Goal: Information Seeking & Learning: Learn about a topic

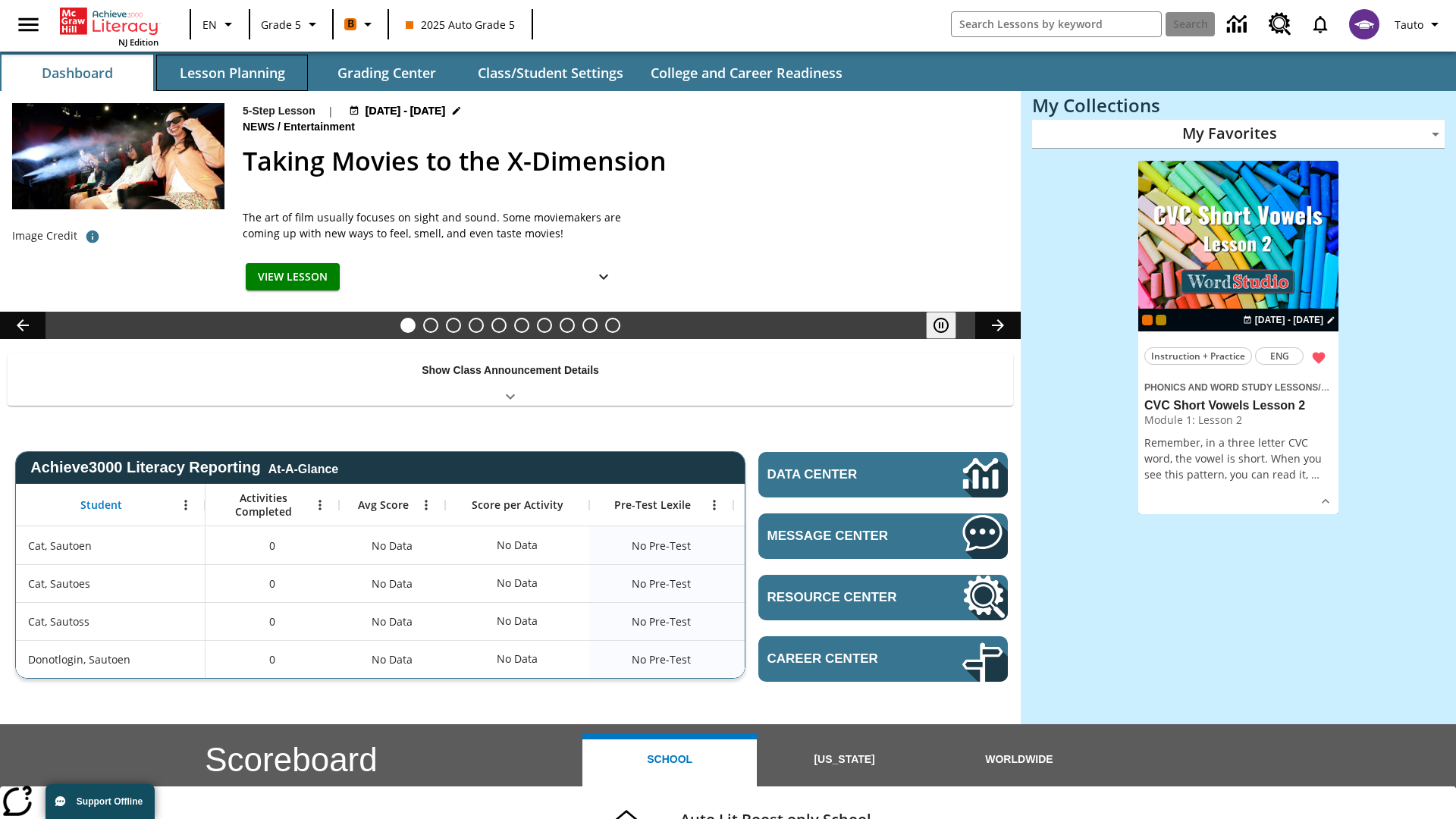
click at [232, 73] on button "Lesson Planning" at bounding box center [232, 73] width 152 height 37
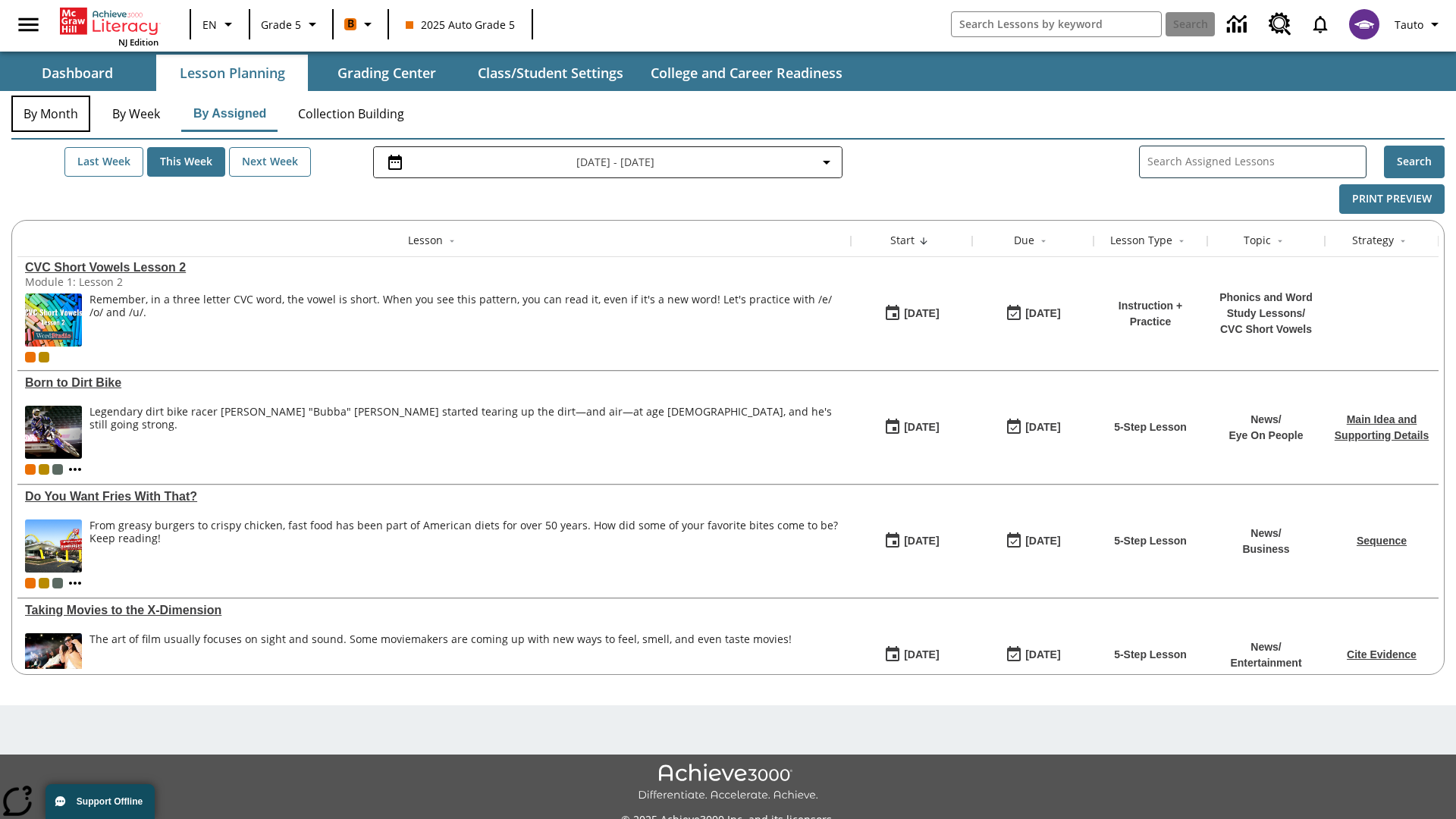
click at [51, 114] on button "By Month" at bounding box center [51, 114] width 79 height 37
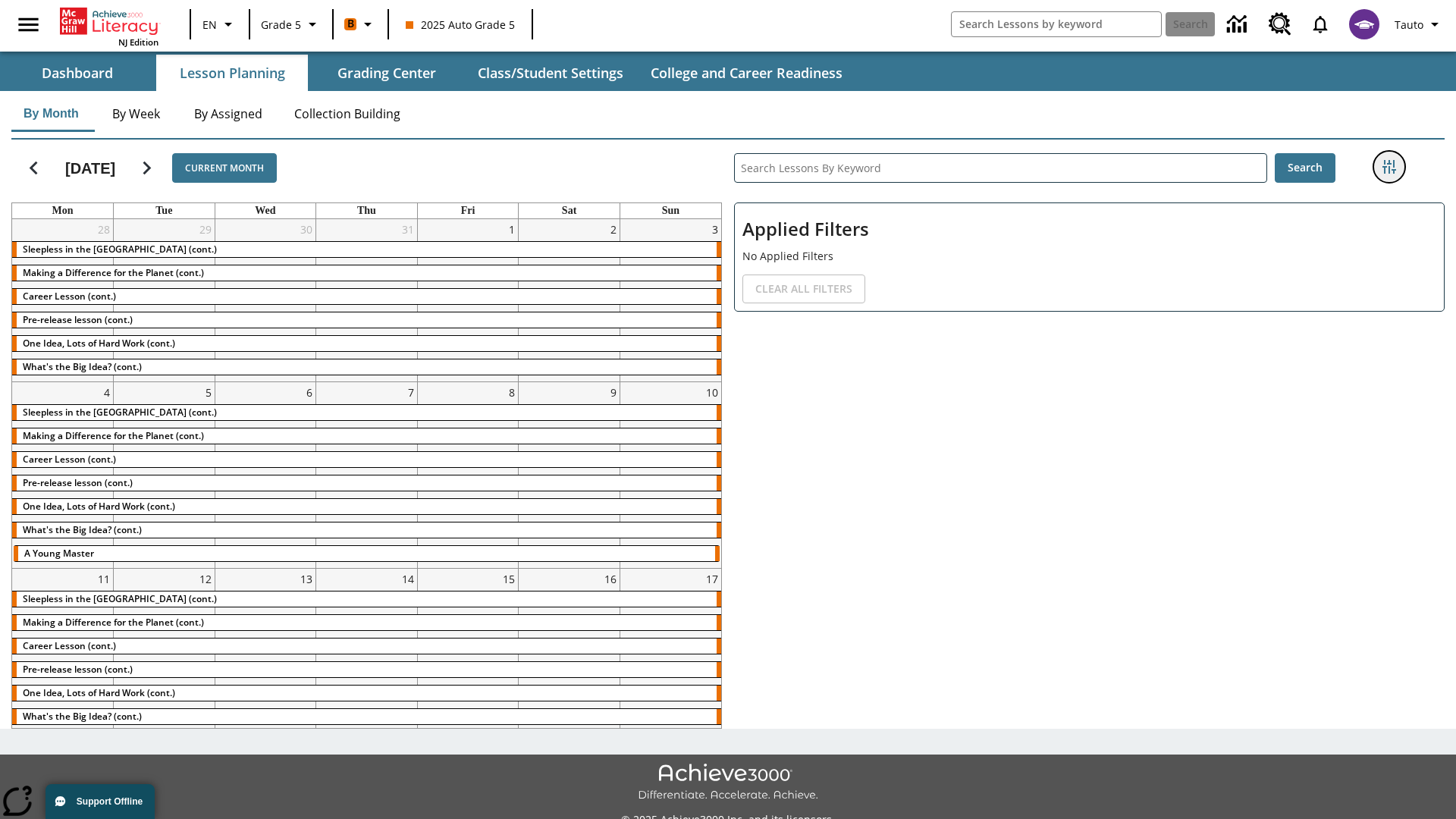
click at [1389, 167] on icon "Filters Side menu" at bounding box center [1390, 167] width 13 height 13
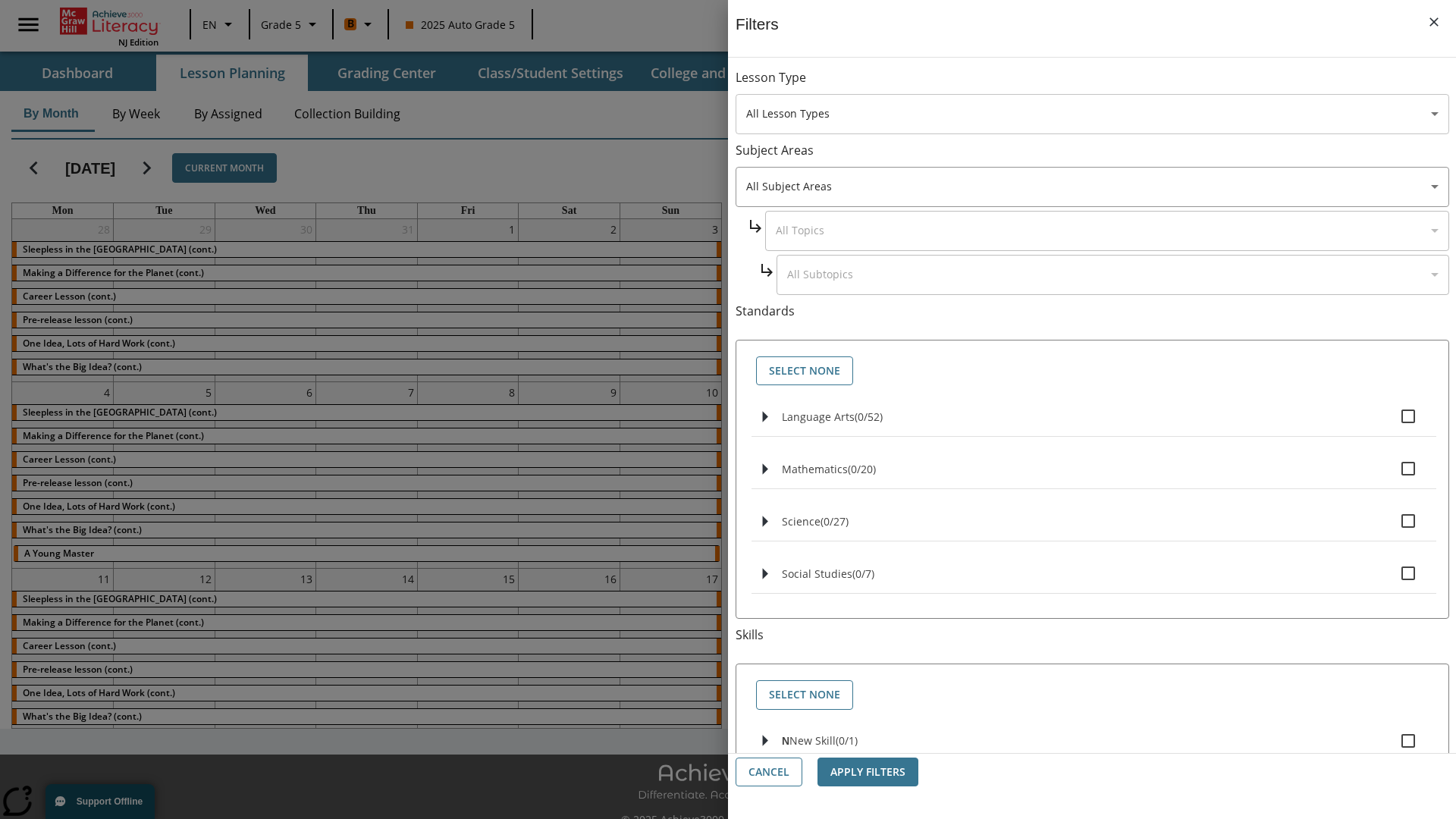
click at [1092, 114] on body "Skip to main content NJ Edition EN Grade 5 B 2025 Auto Grade 5 Search 0 Tauto D…" at bounding box center [728, 426] width 1456 height 852
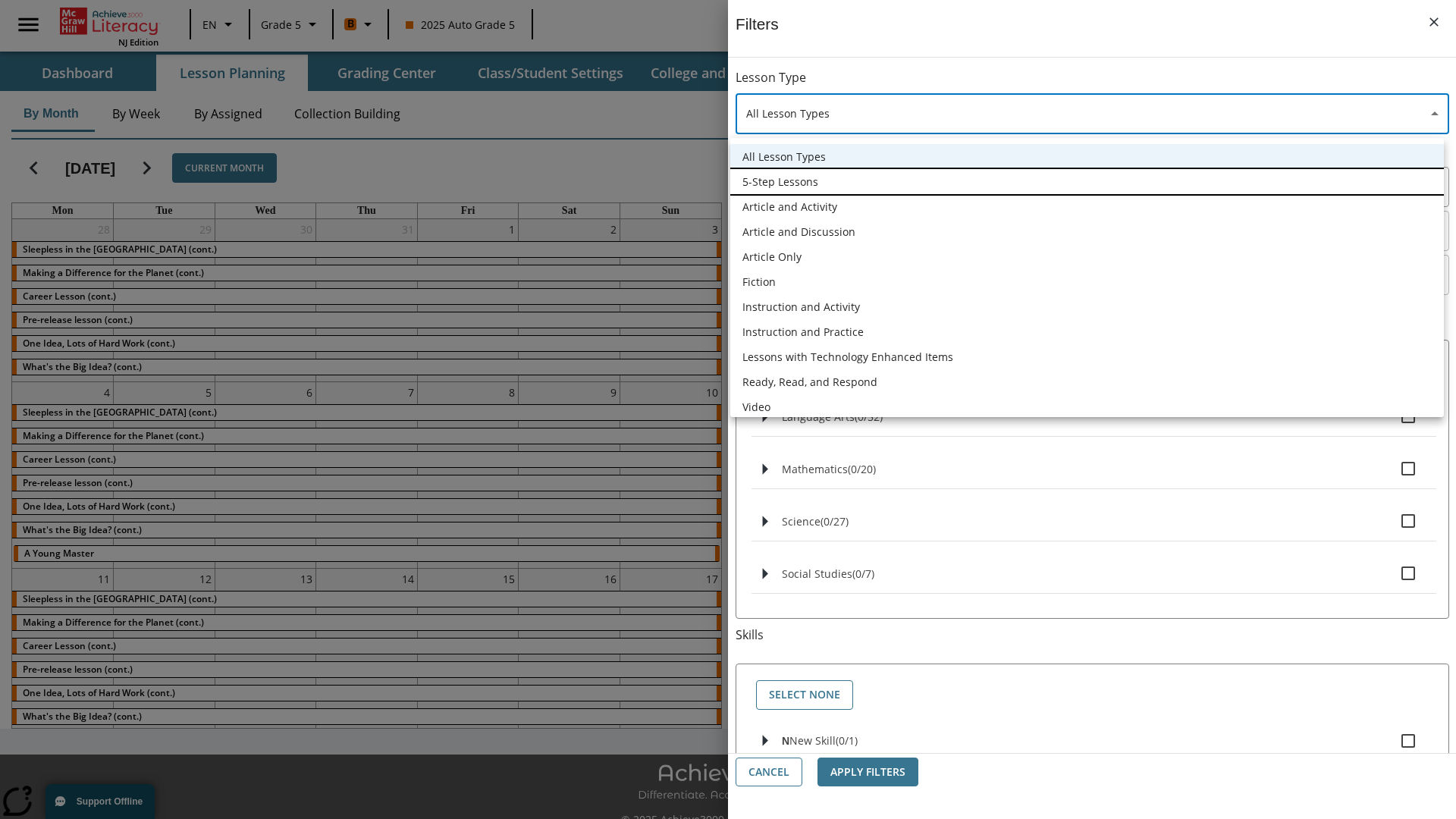
click at [1087, 181] on li "5-Step Lessons" at bounding box center [1087, 182] width 714 height 25
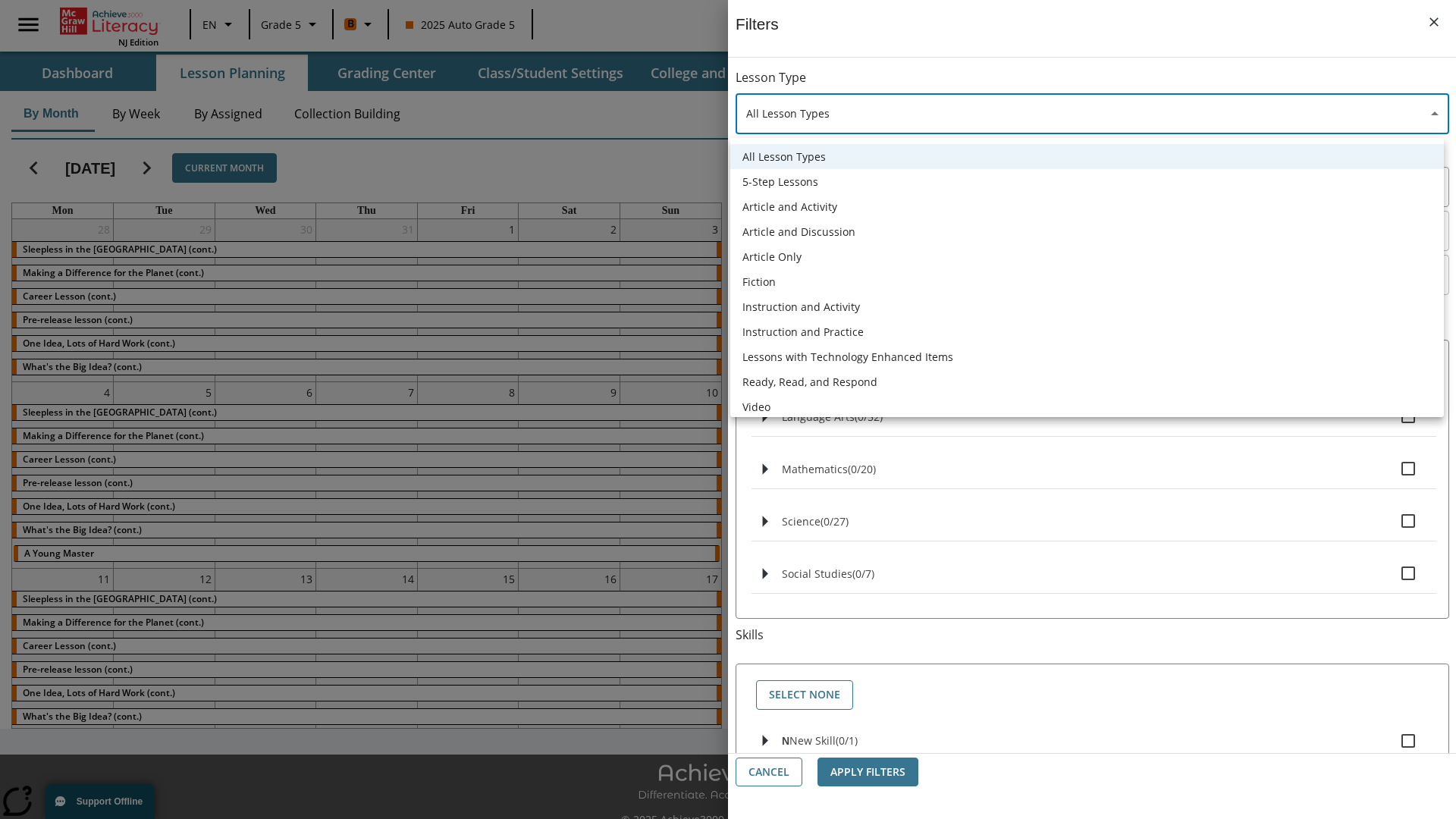
type input "1"
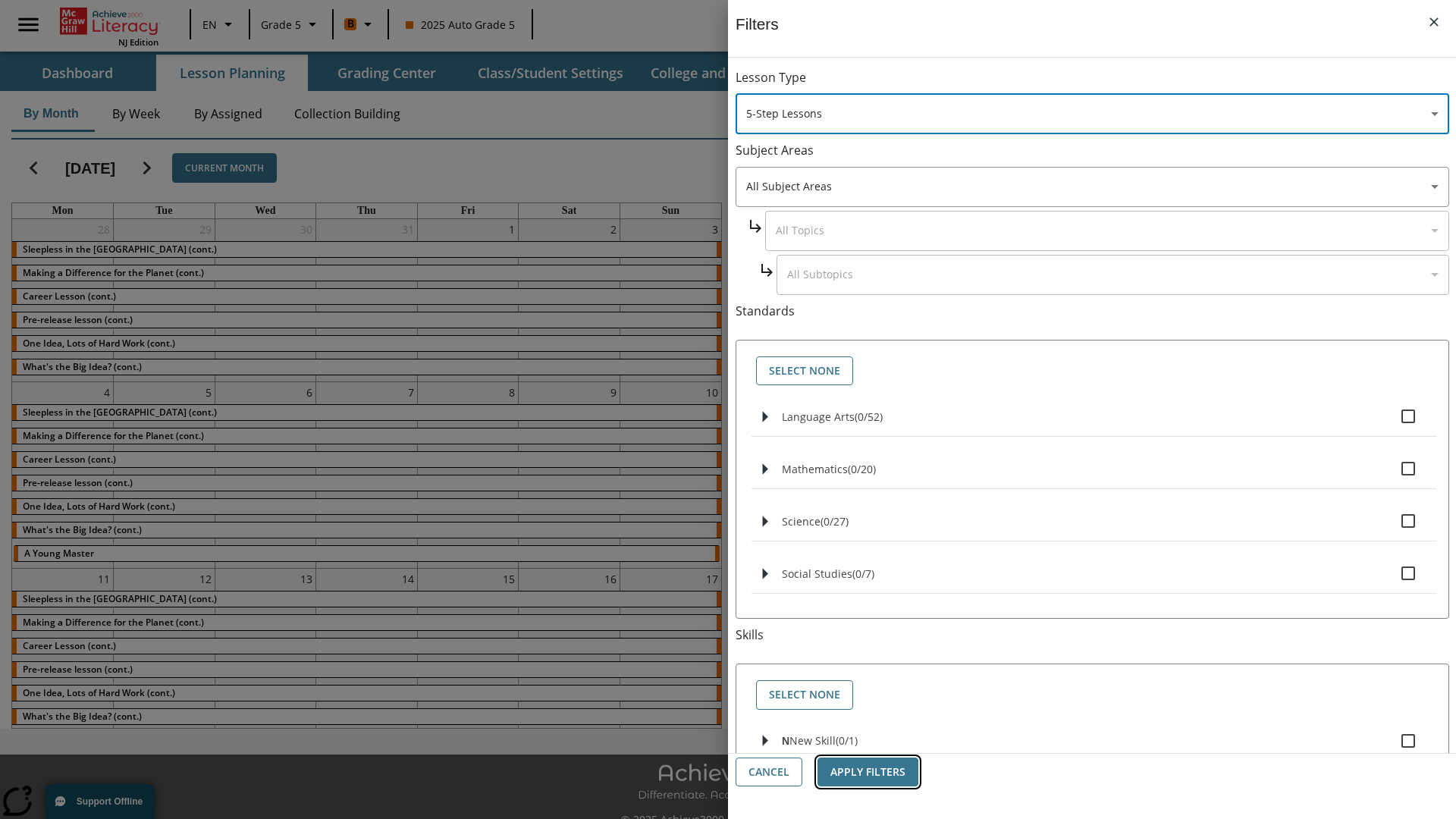
click at [867, 772] on button "Apply Filters" at bounding box center [868, 773] width 101 height 30
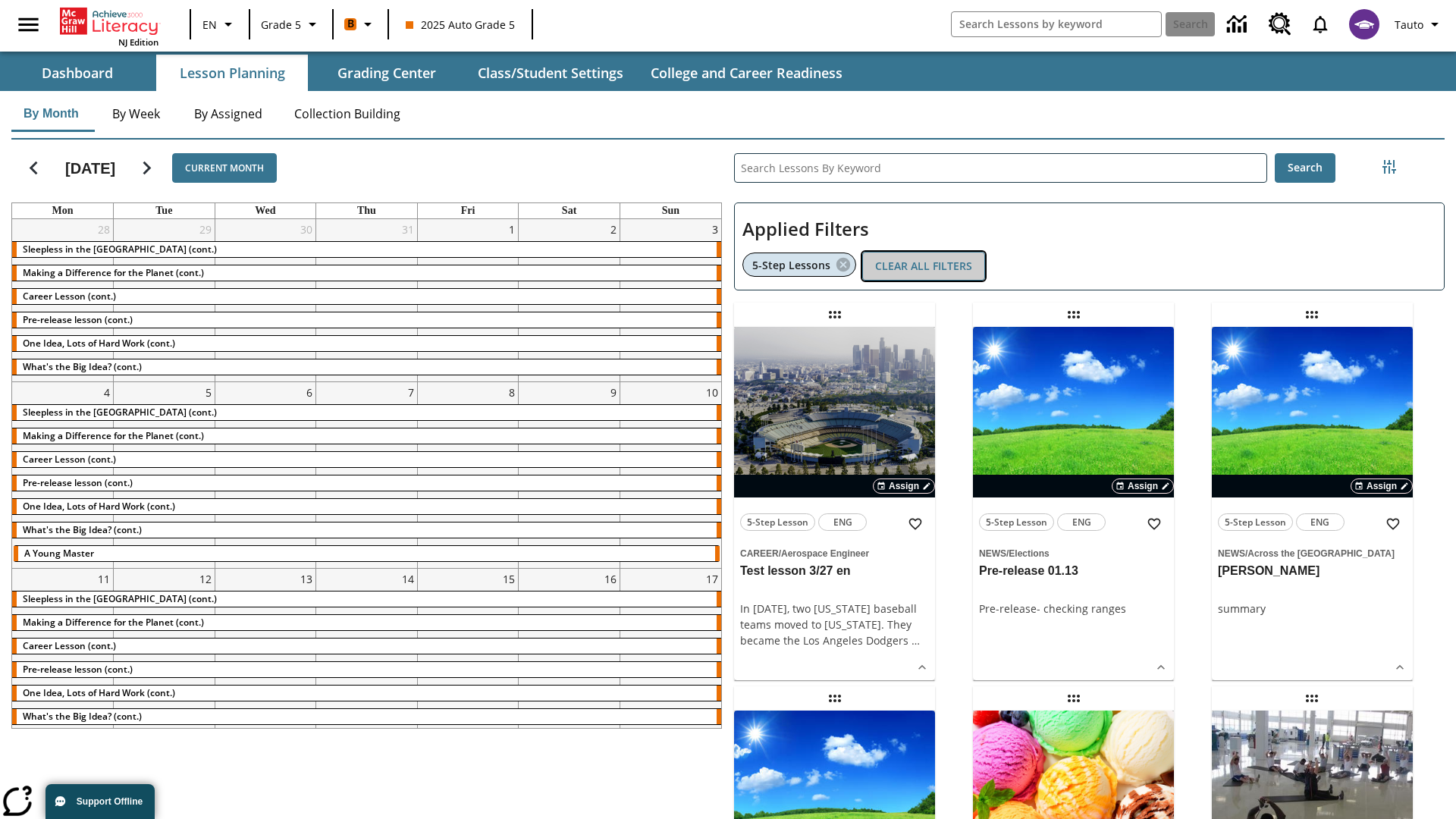
click at [924, 266] on button "Clear All Filters" at bounding box center [924, 266] width 123 height 30
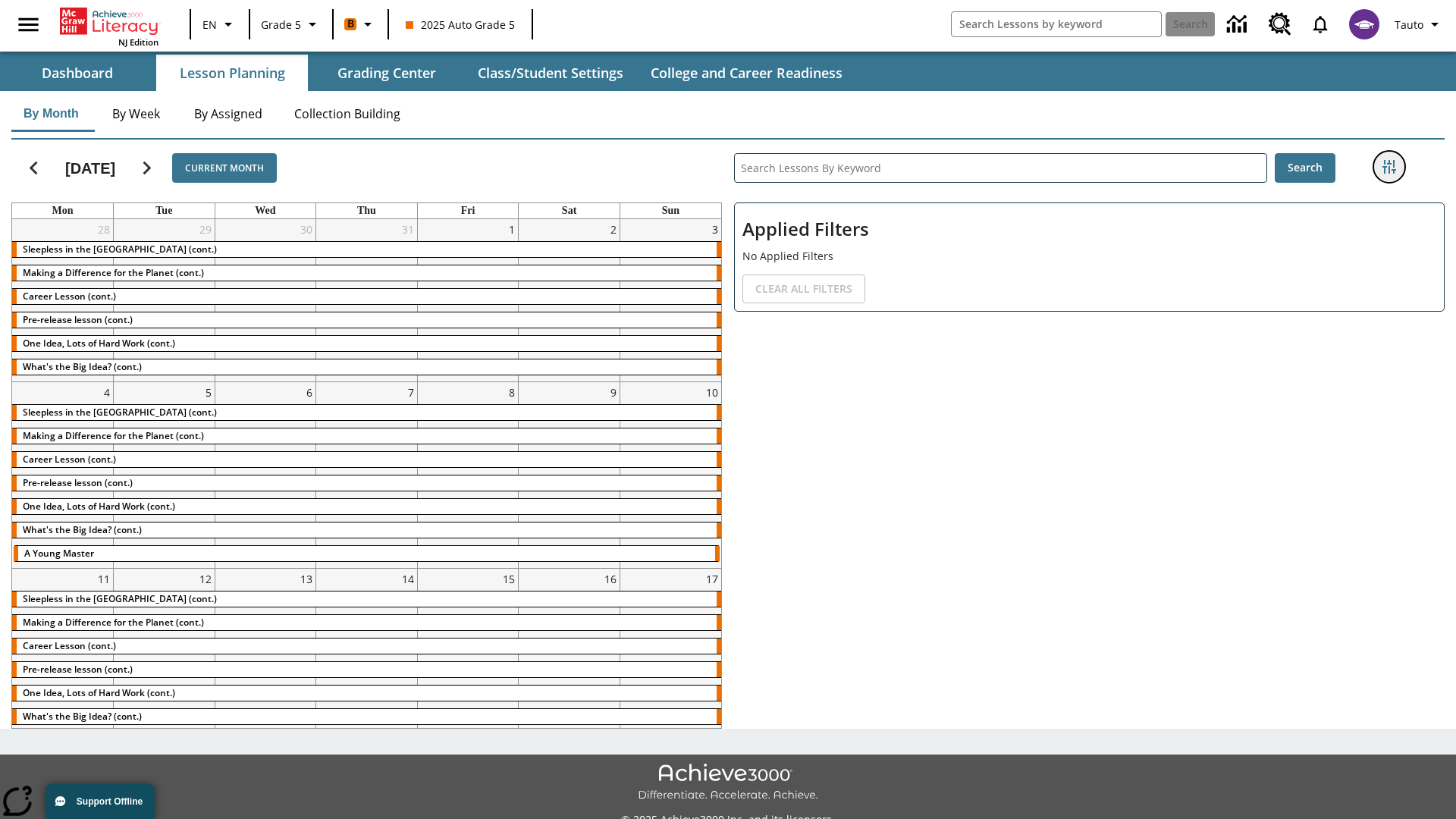
click at [1389, 167] on icon "Filters Side menu" at bounding box center [1390, 167] width 13 height 13
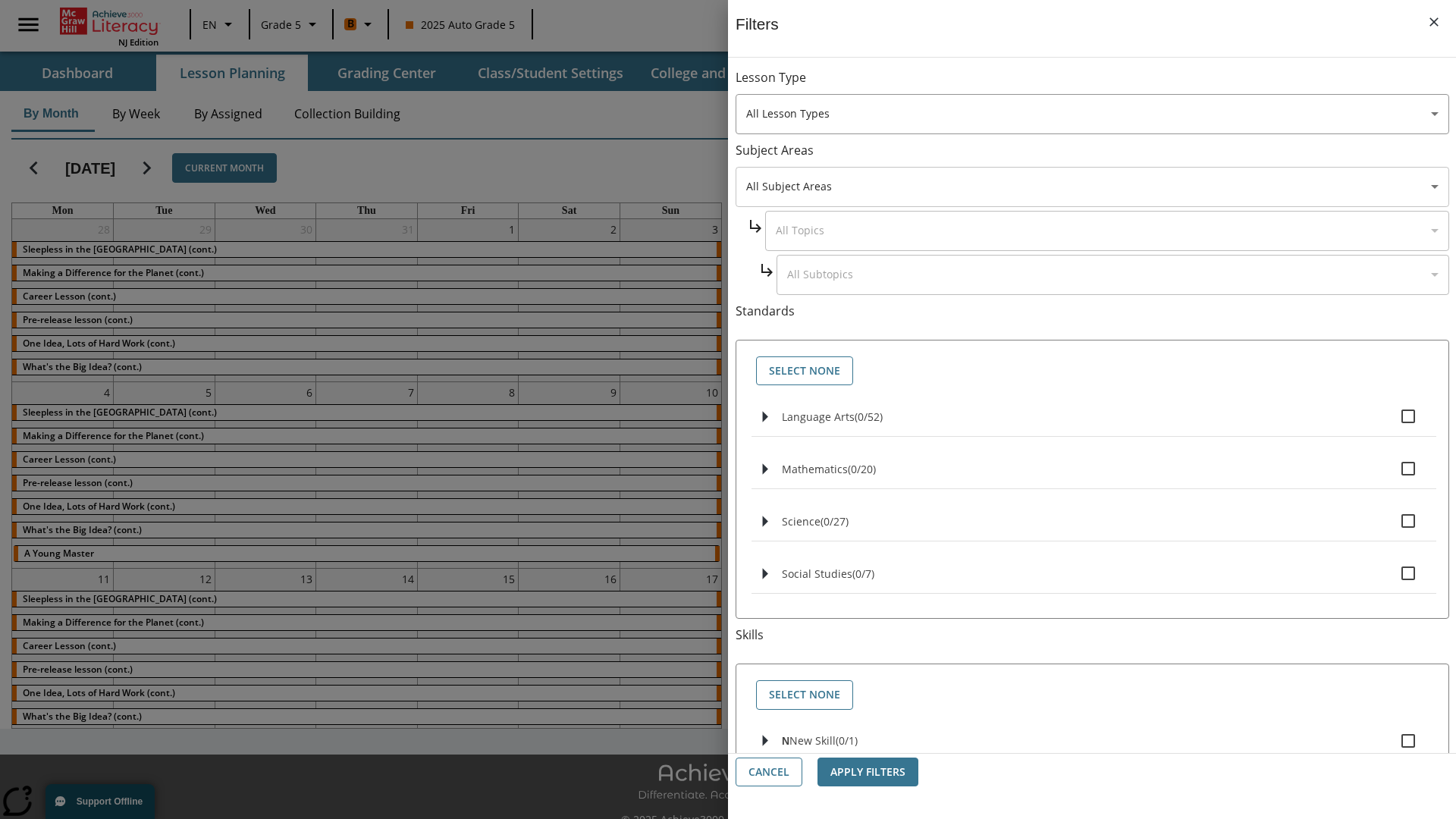
click at [1092, 187] on body "Skip to main content NJ Edition EN Grade 5 B 2025 Auto Grade 5 Search 0 Tauto D…" at bounding box center [728, 426] width 1456 height 852
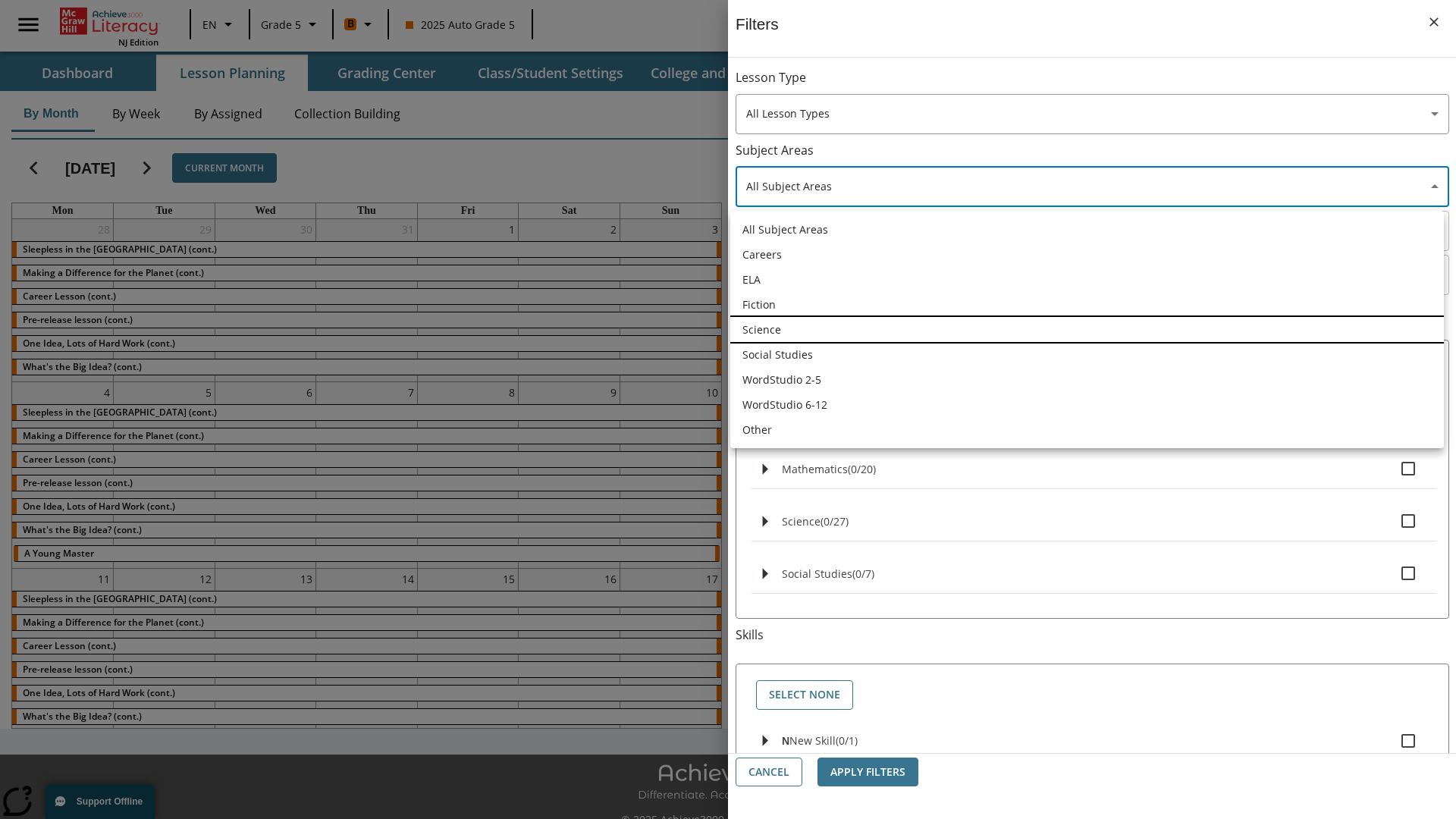
click at [1087, 329] on li "Science" at bounding box center [1087, 329] width 714 height 25
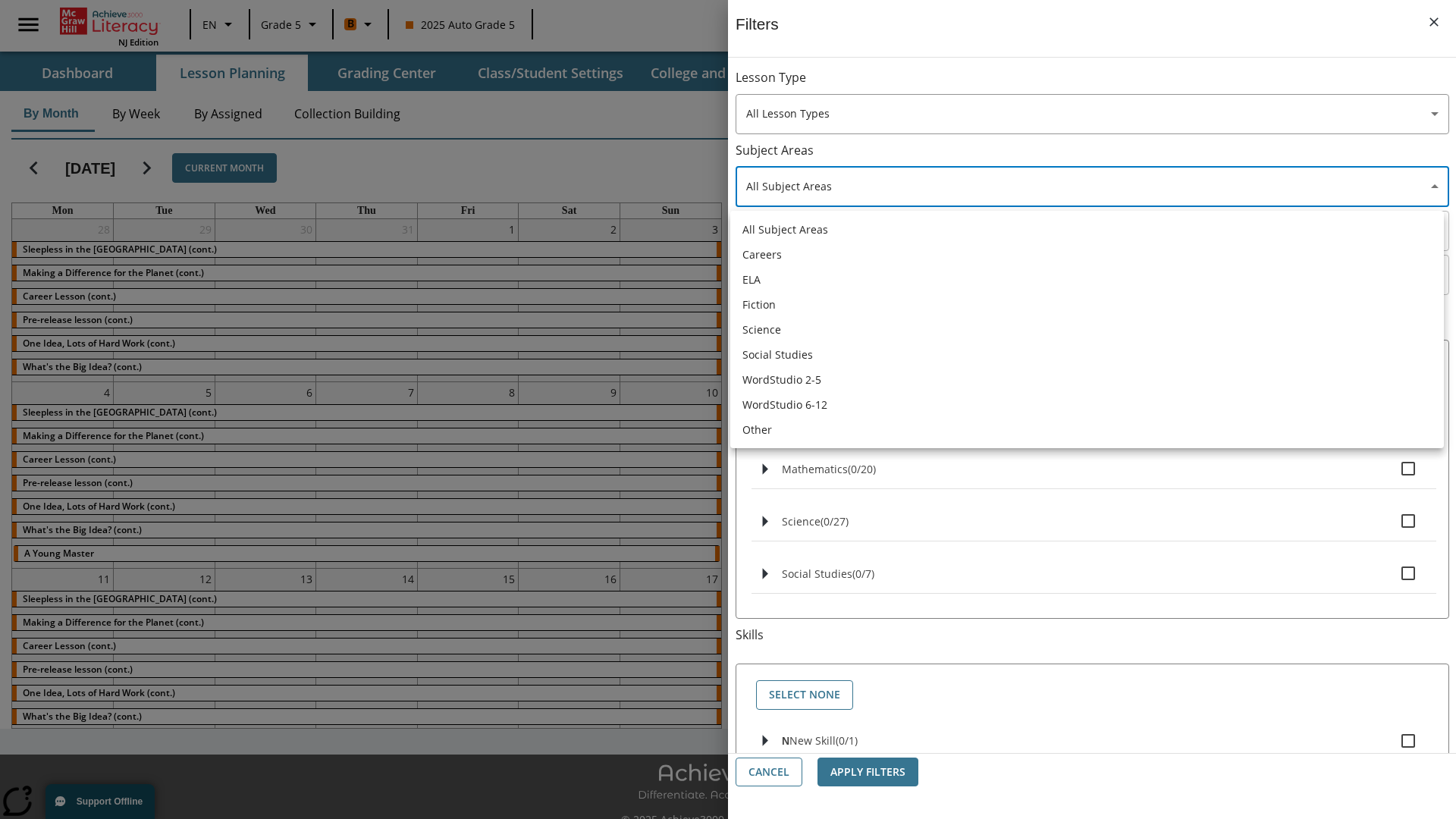
type input "2"
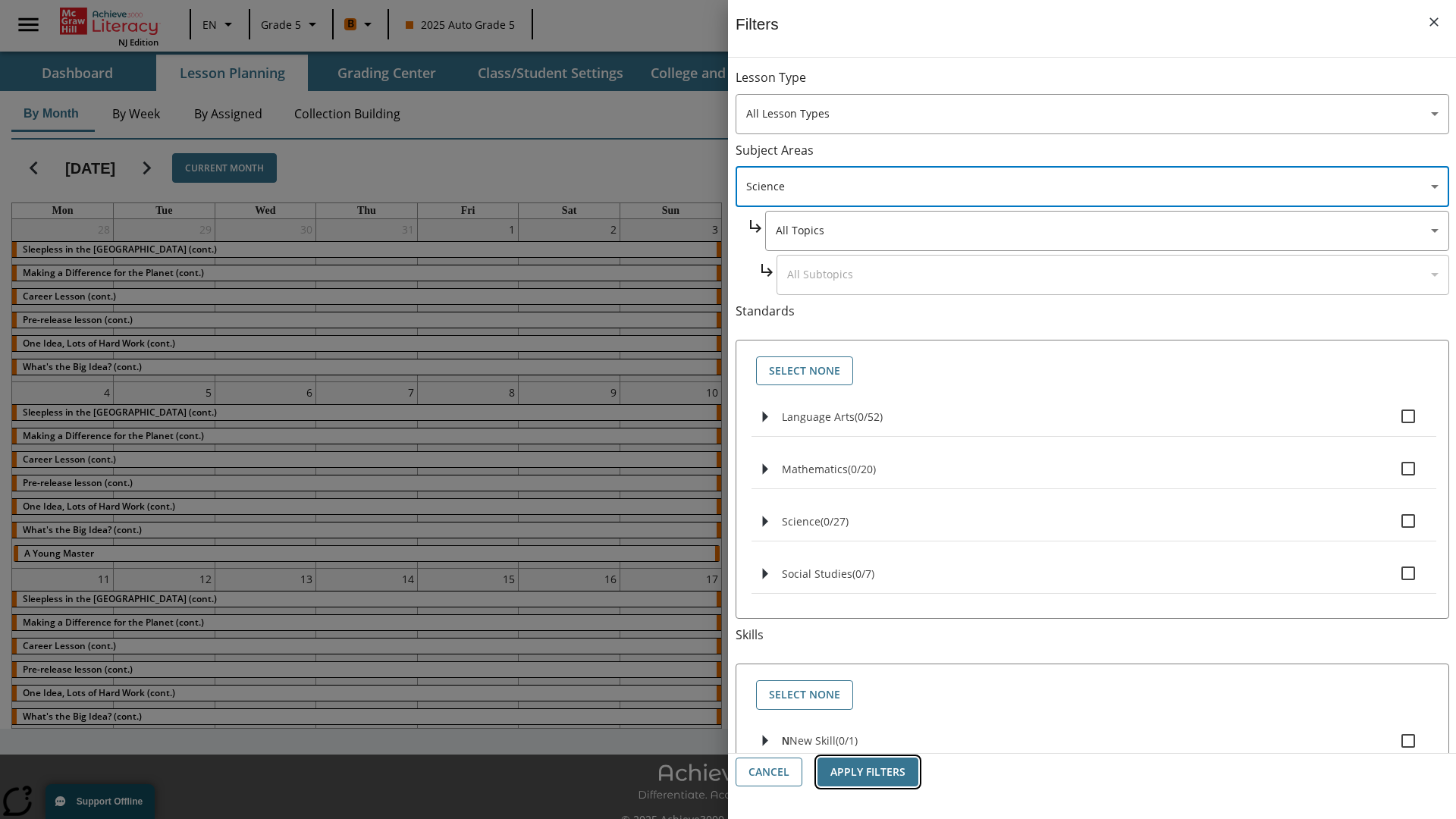
click at [867, 772] on button "Apply Filters" at bounding box center [868, 773] width 101 height 30
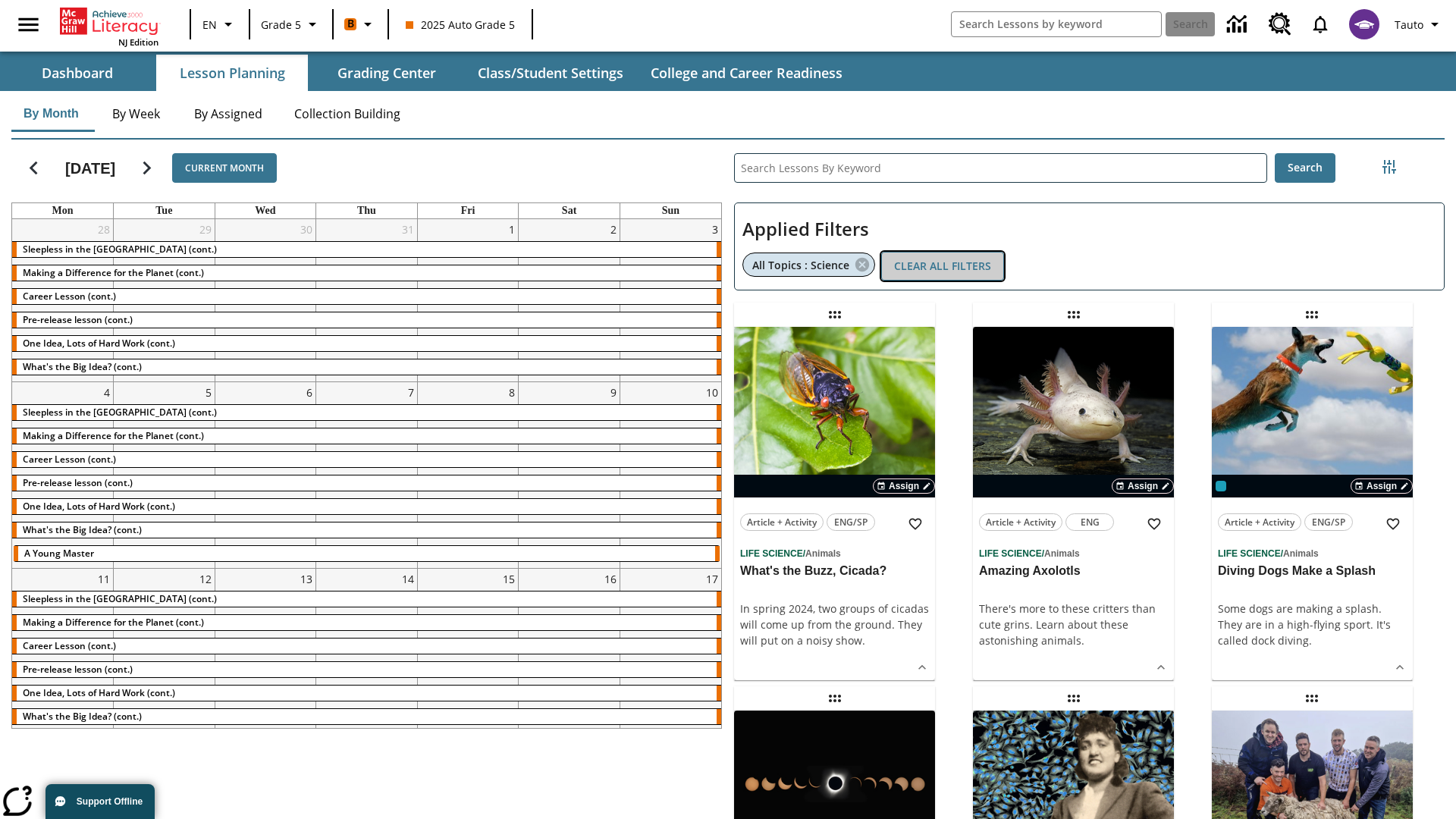
click at [943, 266] on button "Clear All Filters" at bounding box center [943, 266] width 123 height 30
click at [1389, 167] on icon "Filters Side menu" at bounding box center [1390, 167] width 13 height 13
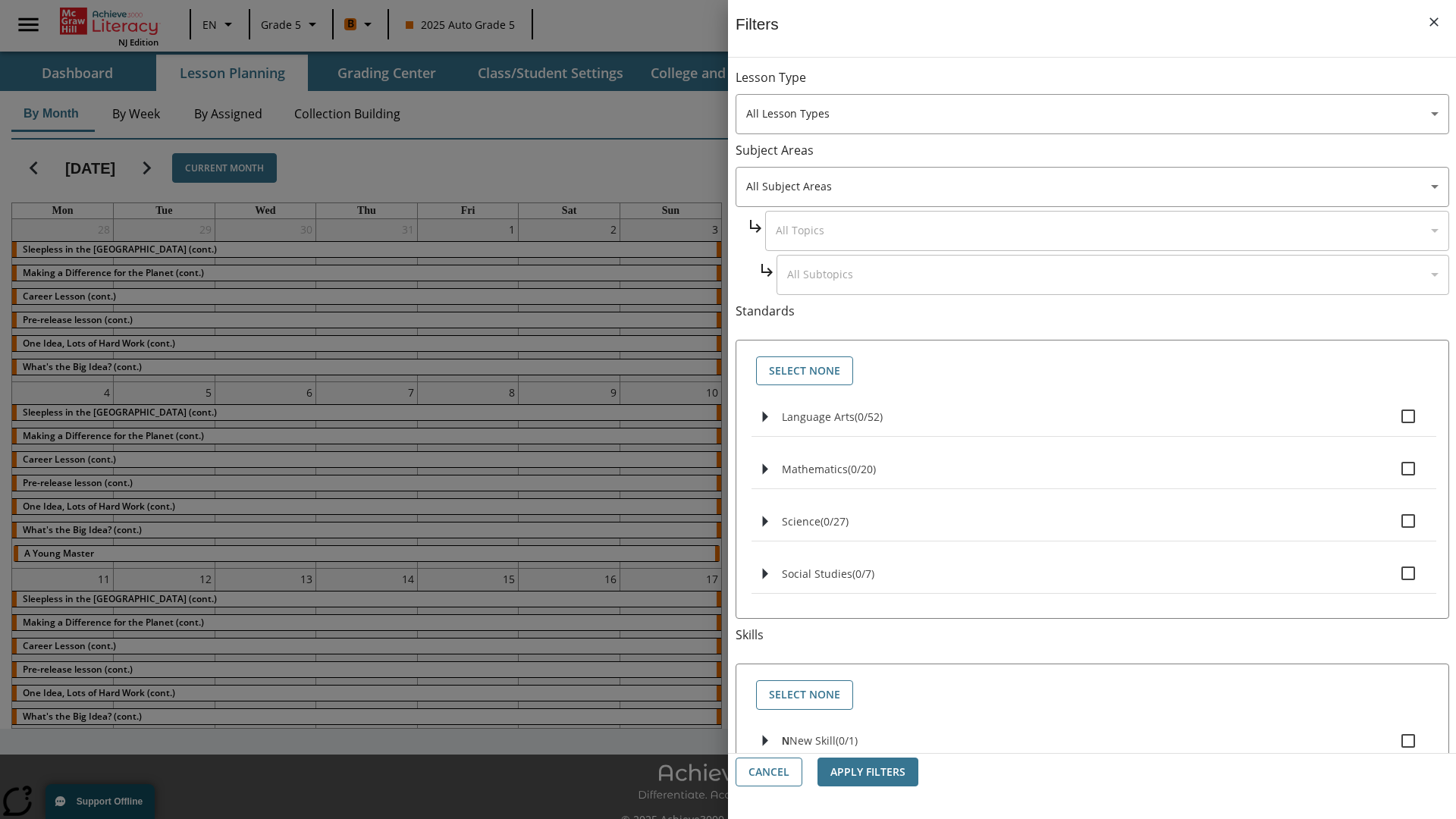
click at [818, 417] on span "Language Arts" at bounding box center [818, 416] width 73 height 14
click at [1393, 417] on input "Language Arts ( 0 / 52 )" at bounding box center [1409, 416] width 32 height 32
checkbox input "true"
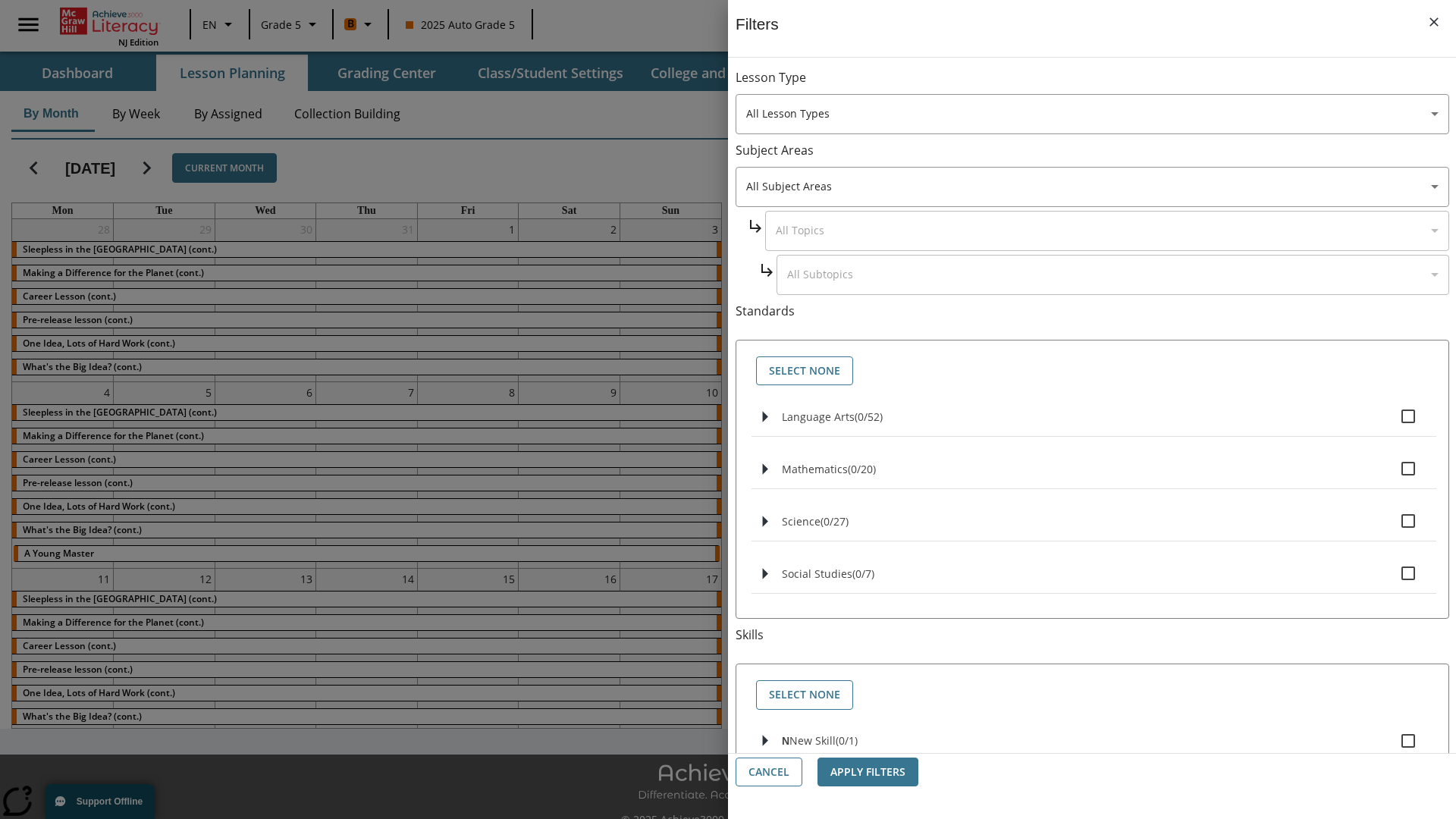
checkbox input "true"
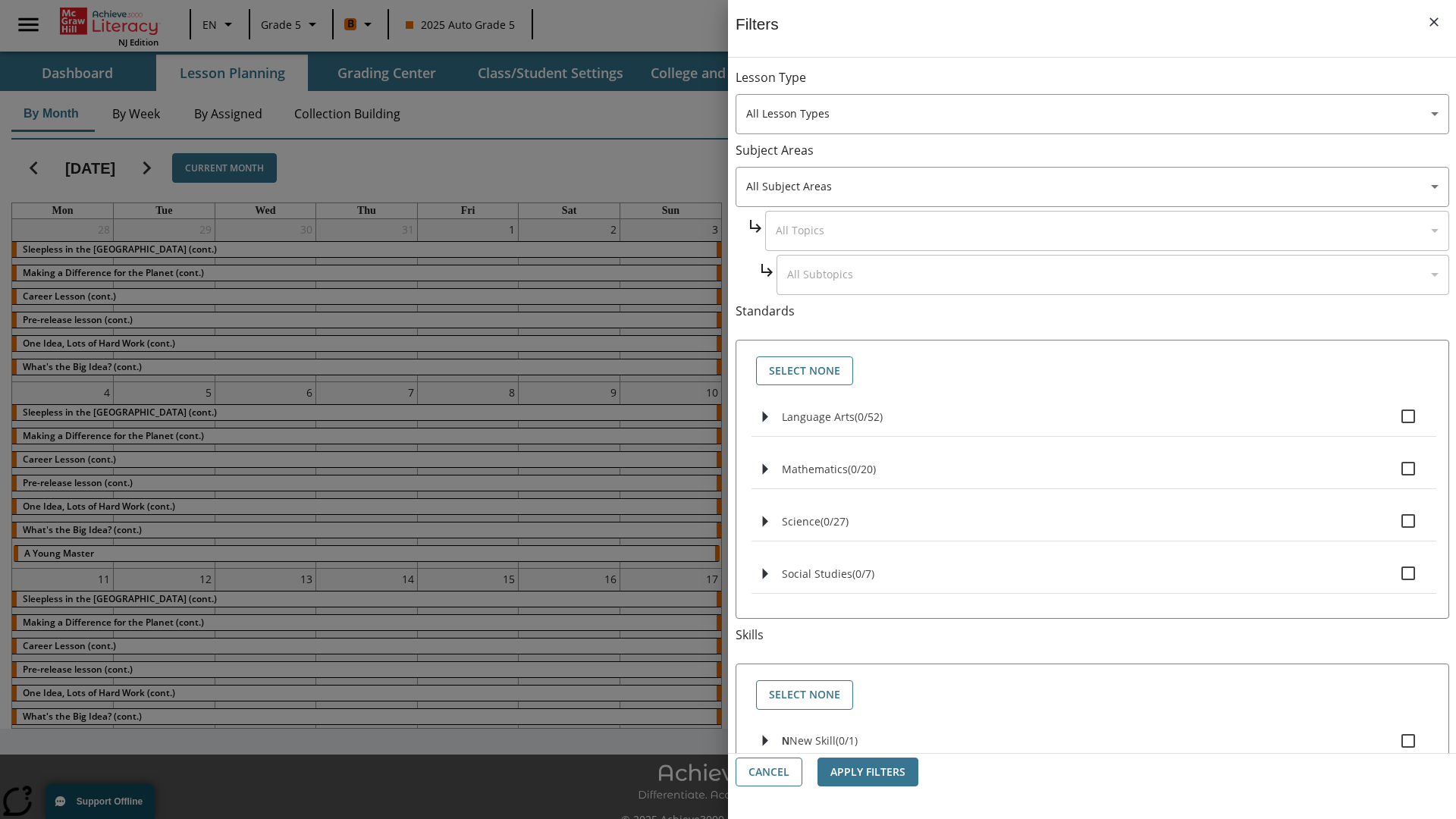
checkbox input "true"
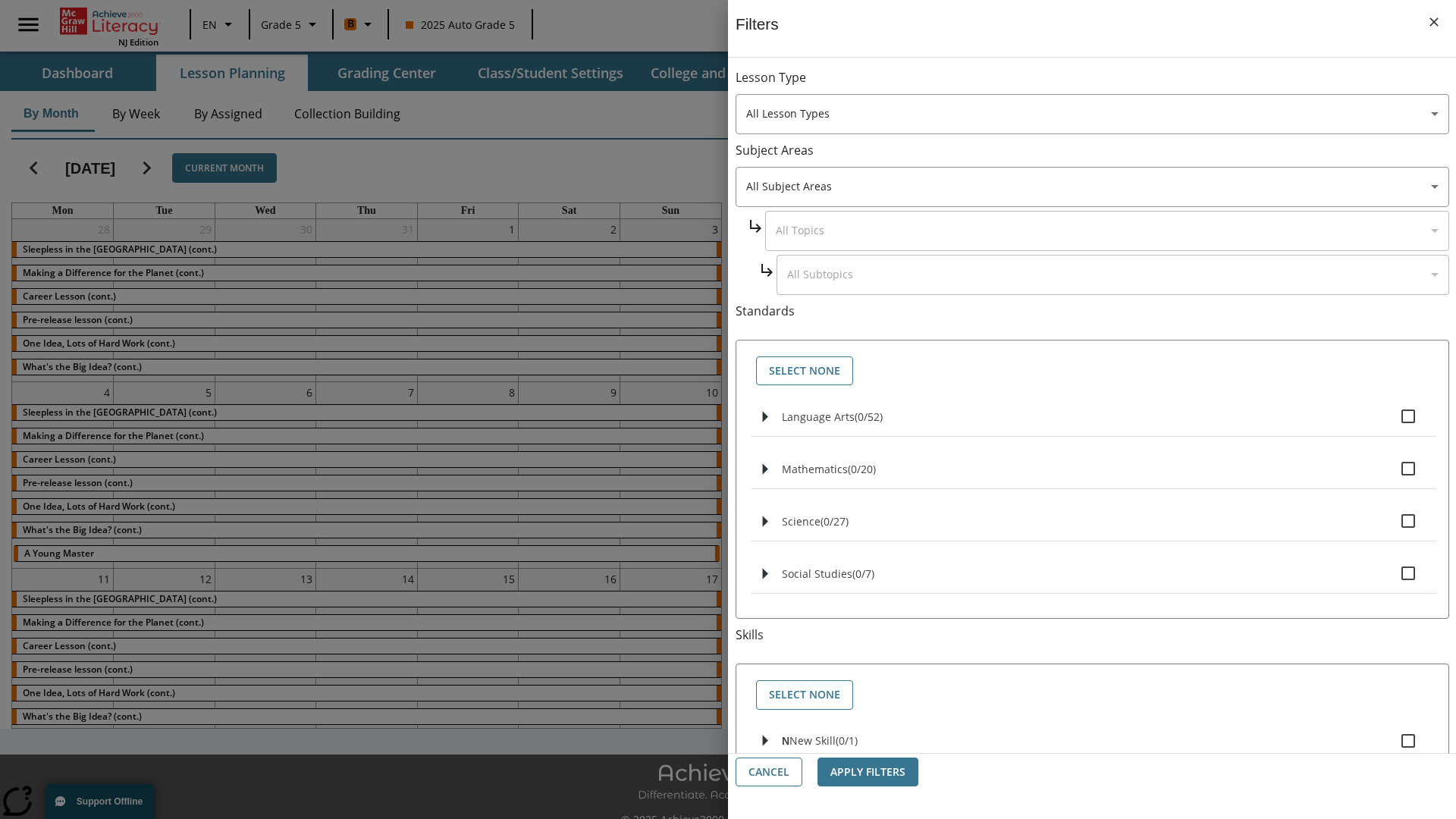
checkbox input "true"
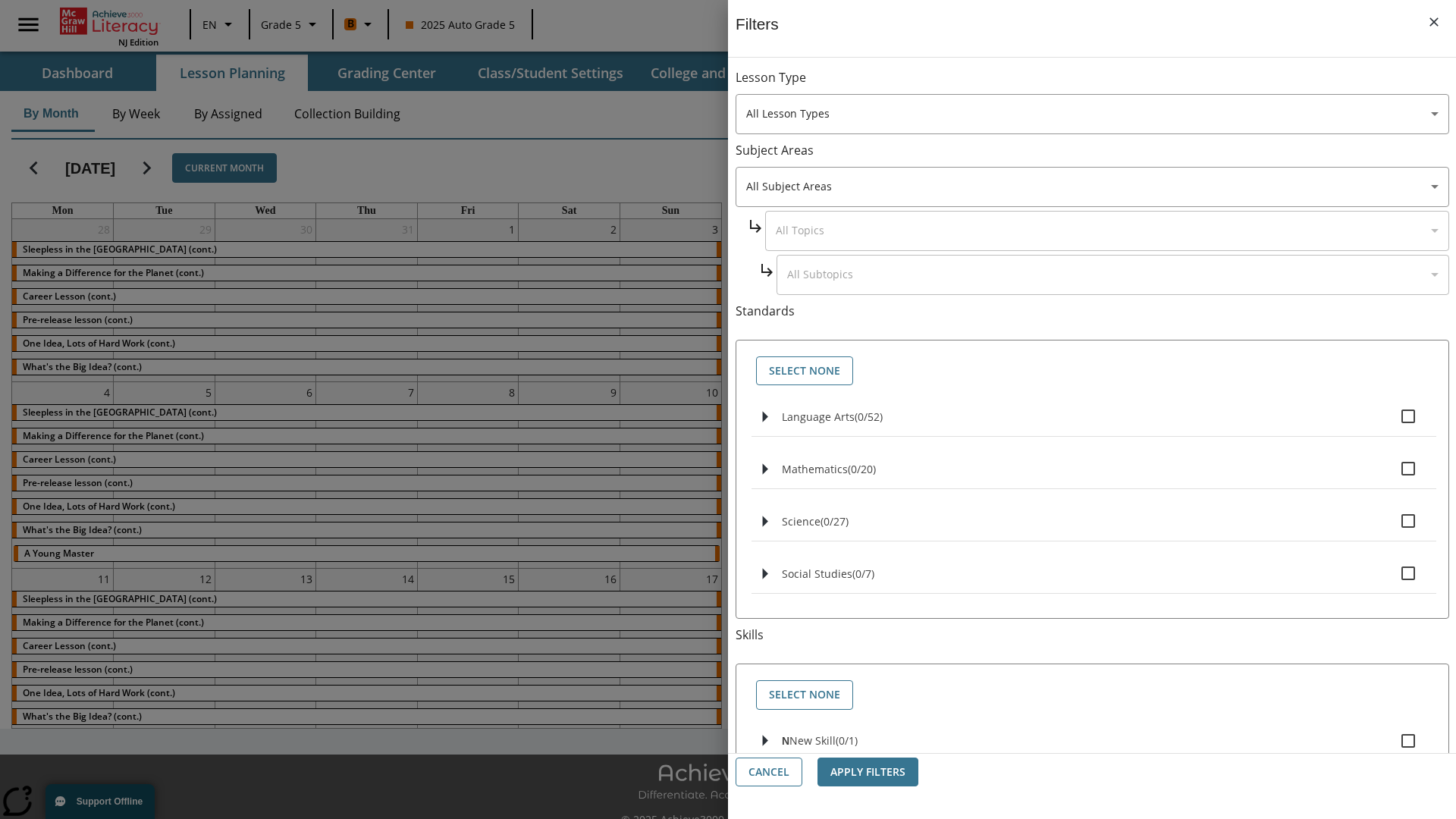
checkbox input "true"
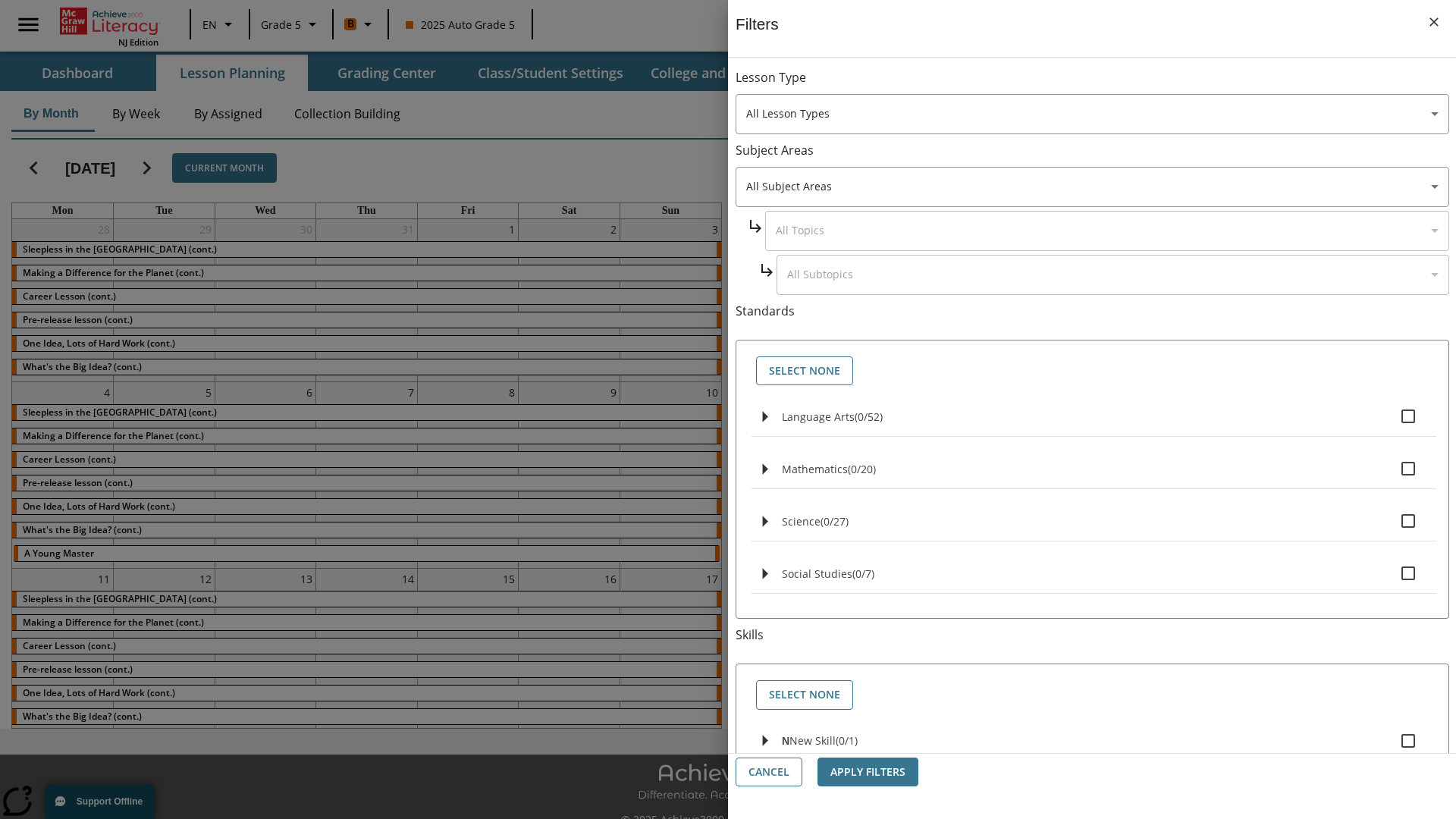
checkbox input "true"
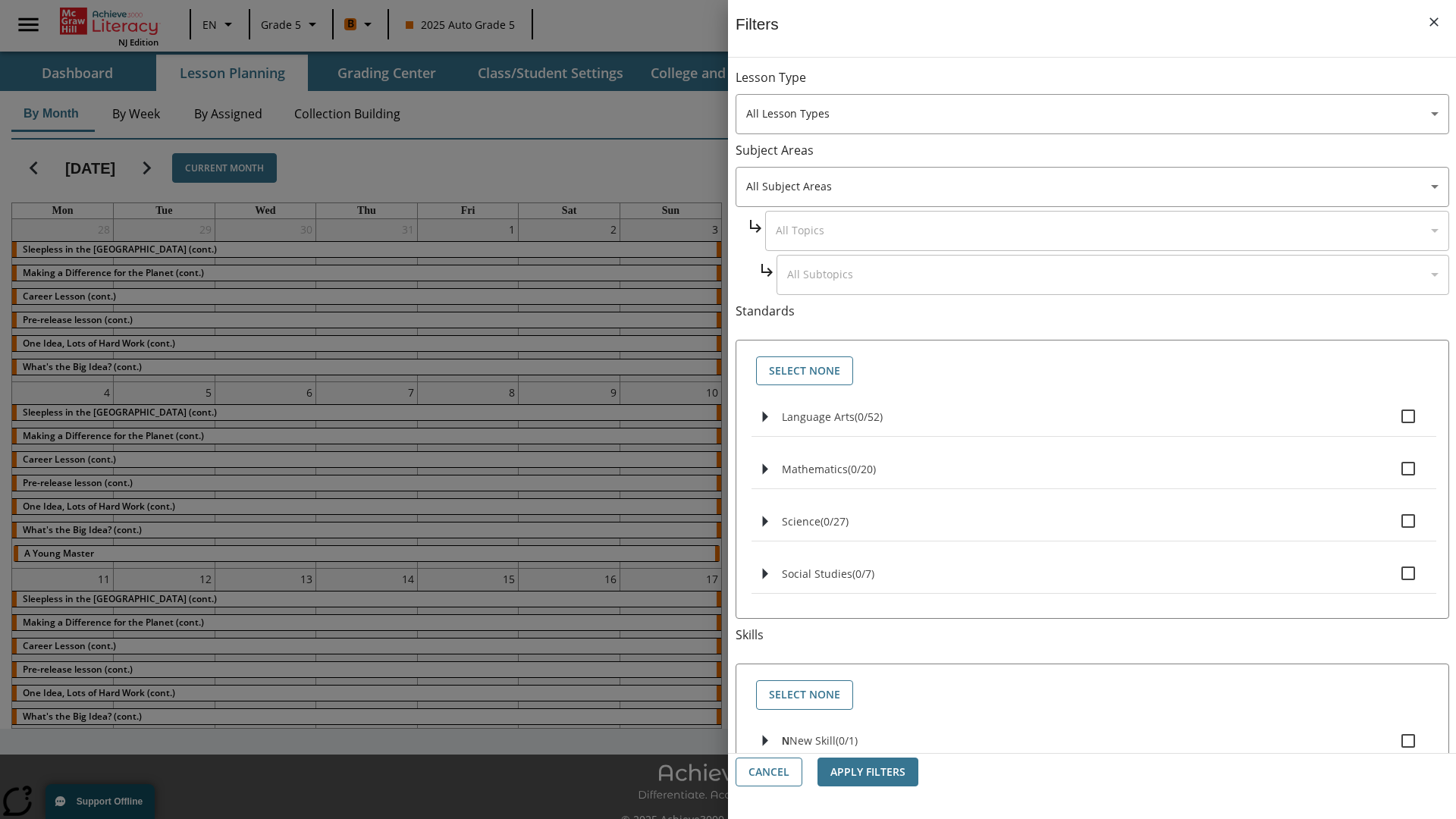
checkbox input "true"
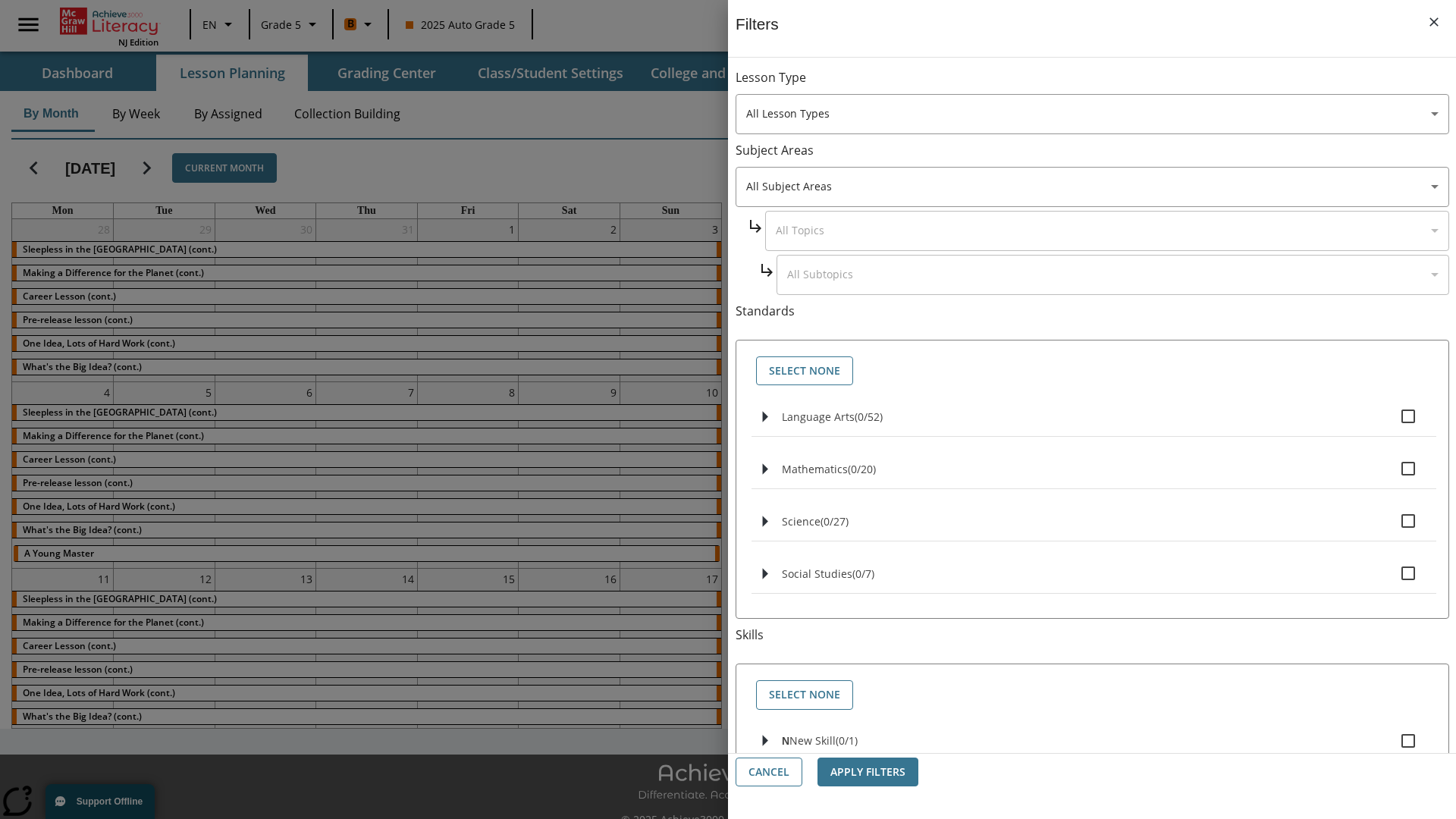
checkbox input "true"
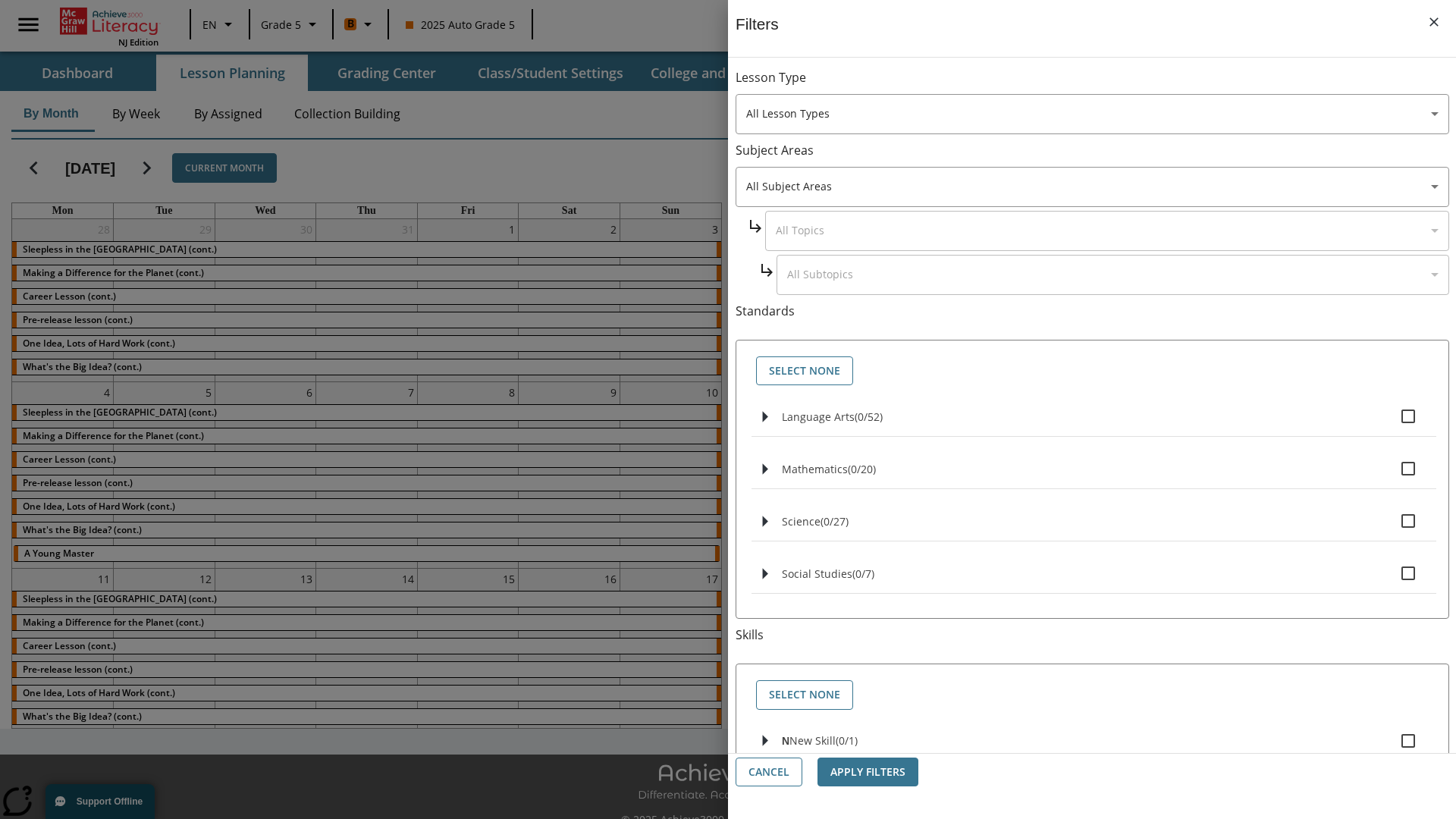
checkbox input "true"
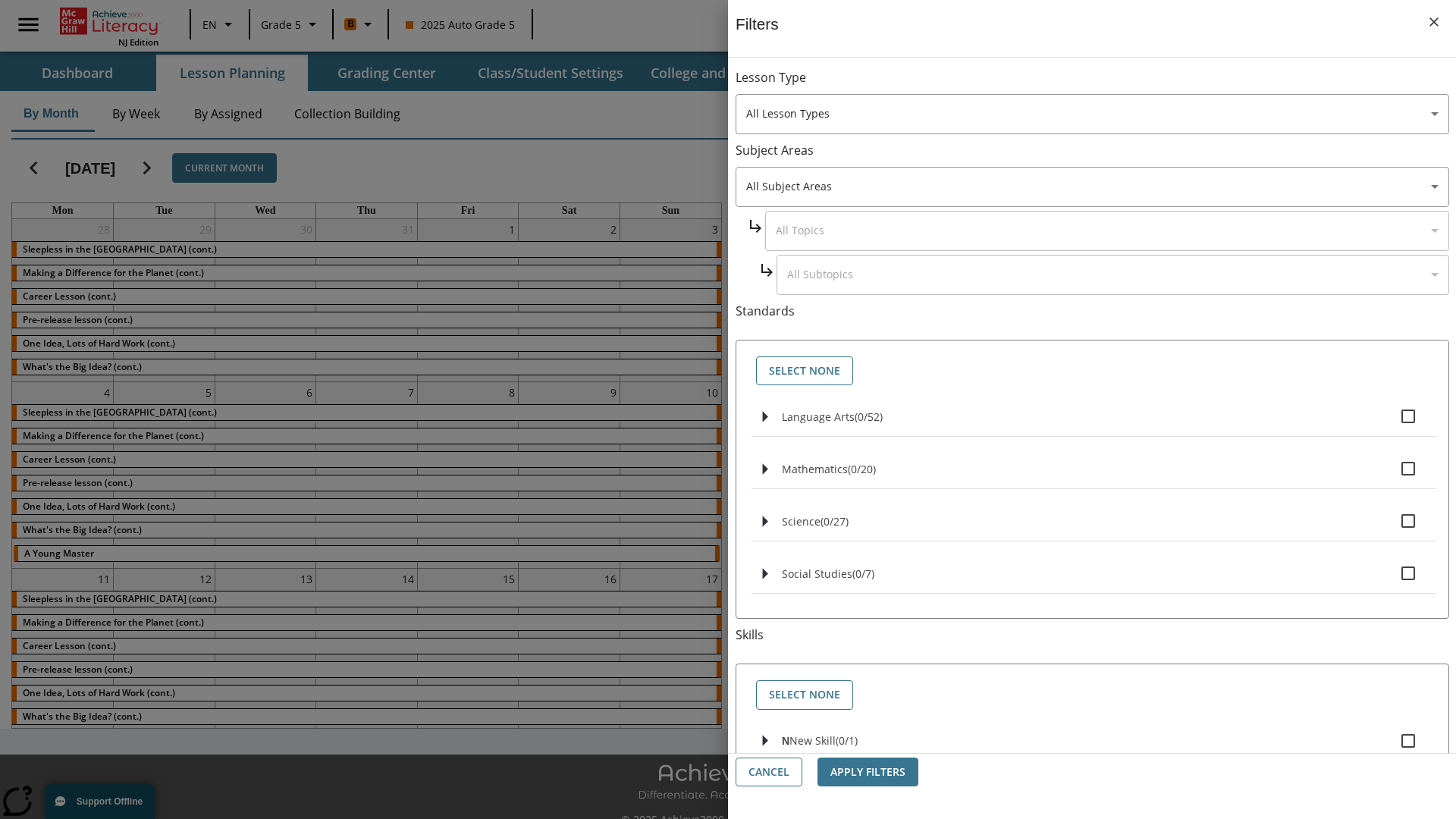
checkbox input "true"
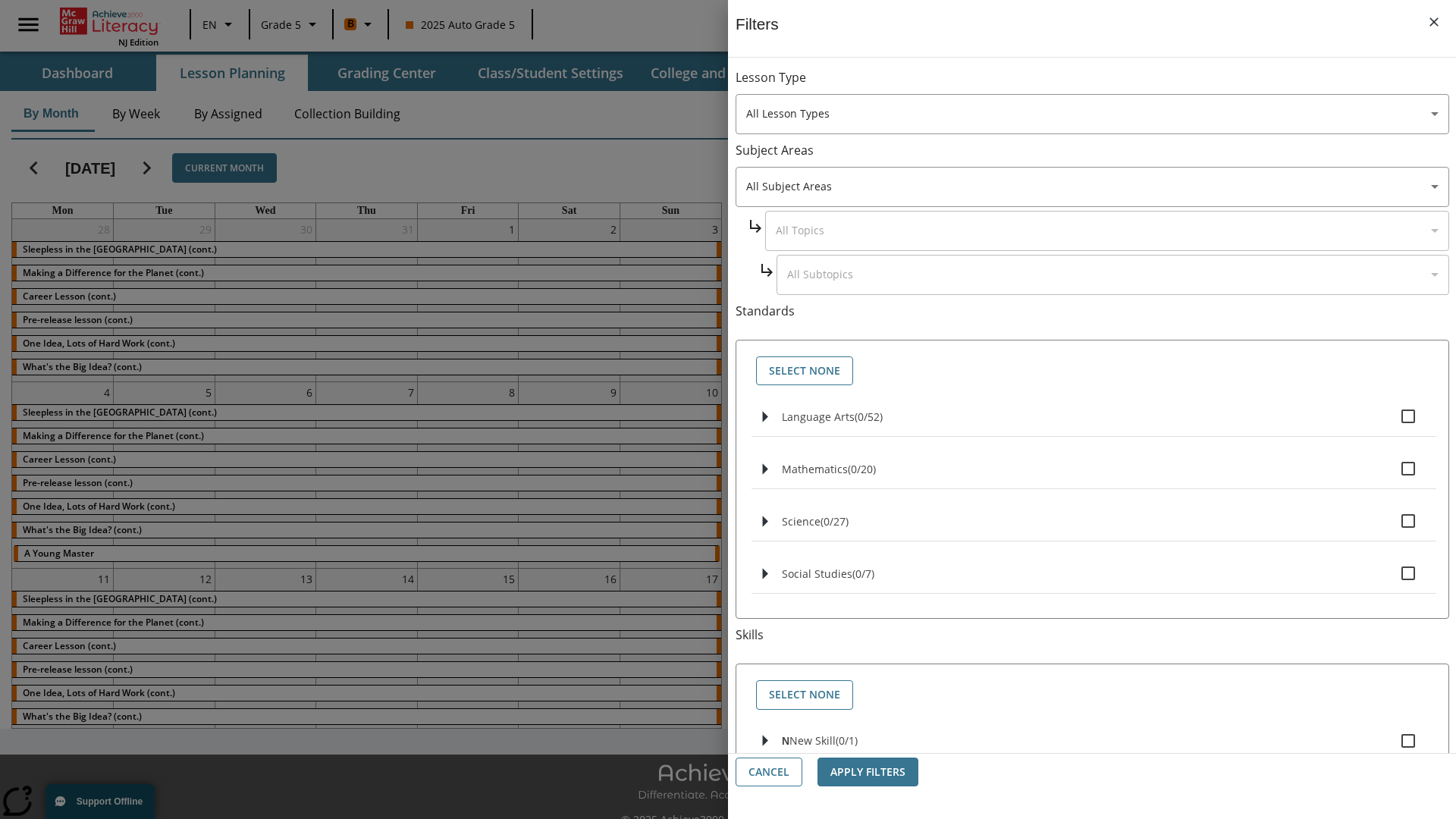
checkbox input "true"
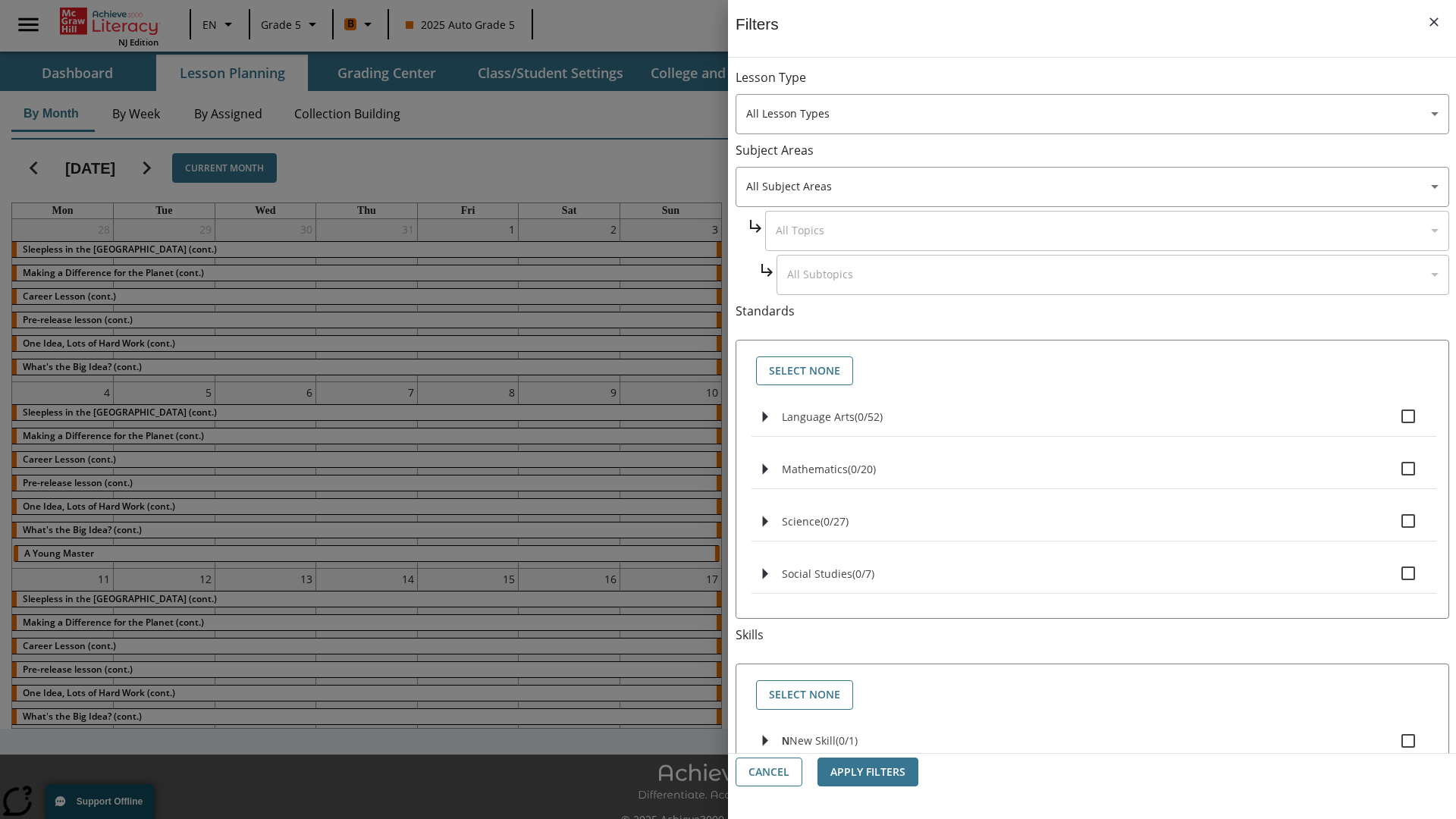
checkbox input "true"
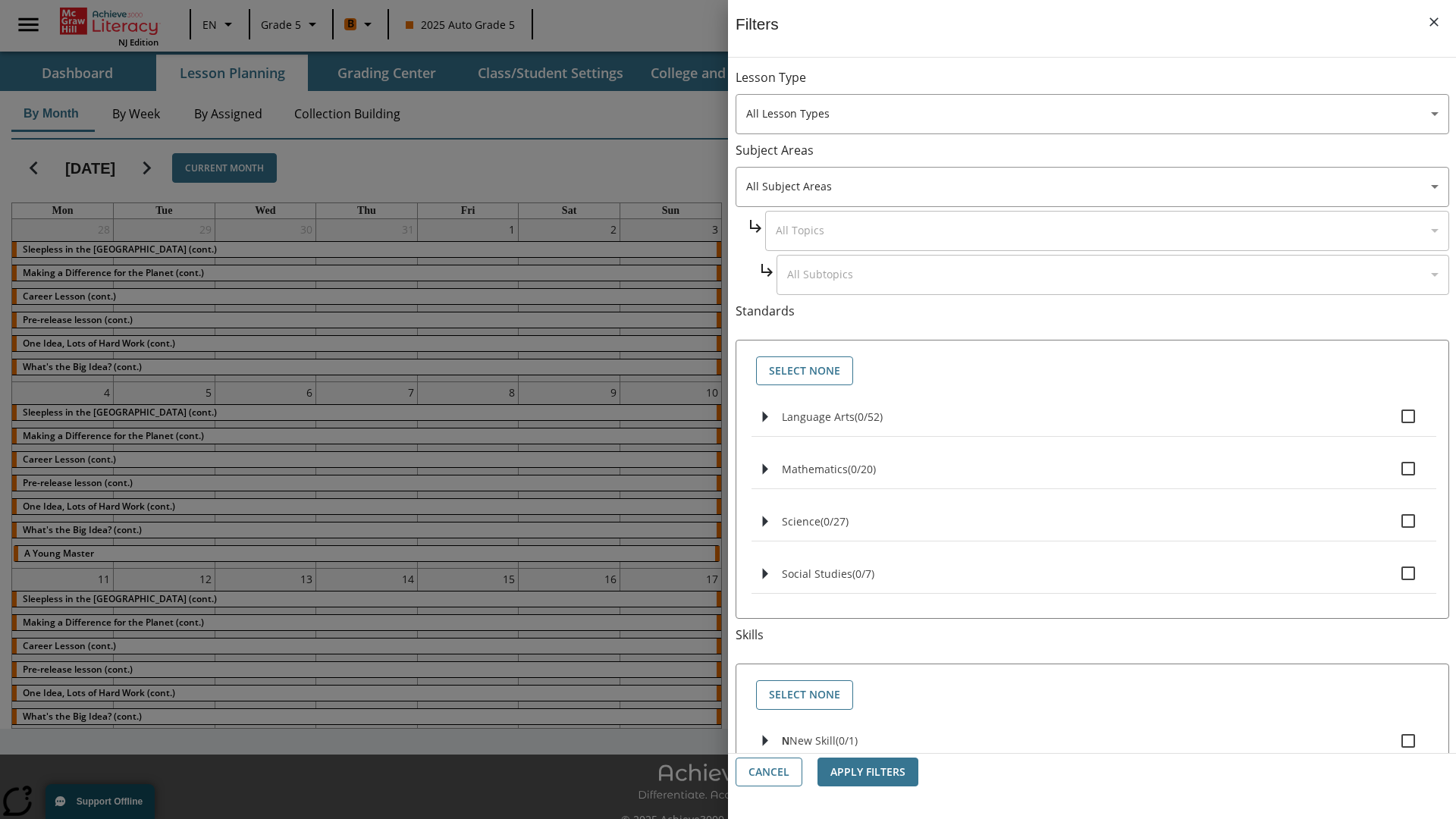
checkbox input "true"
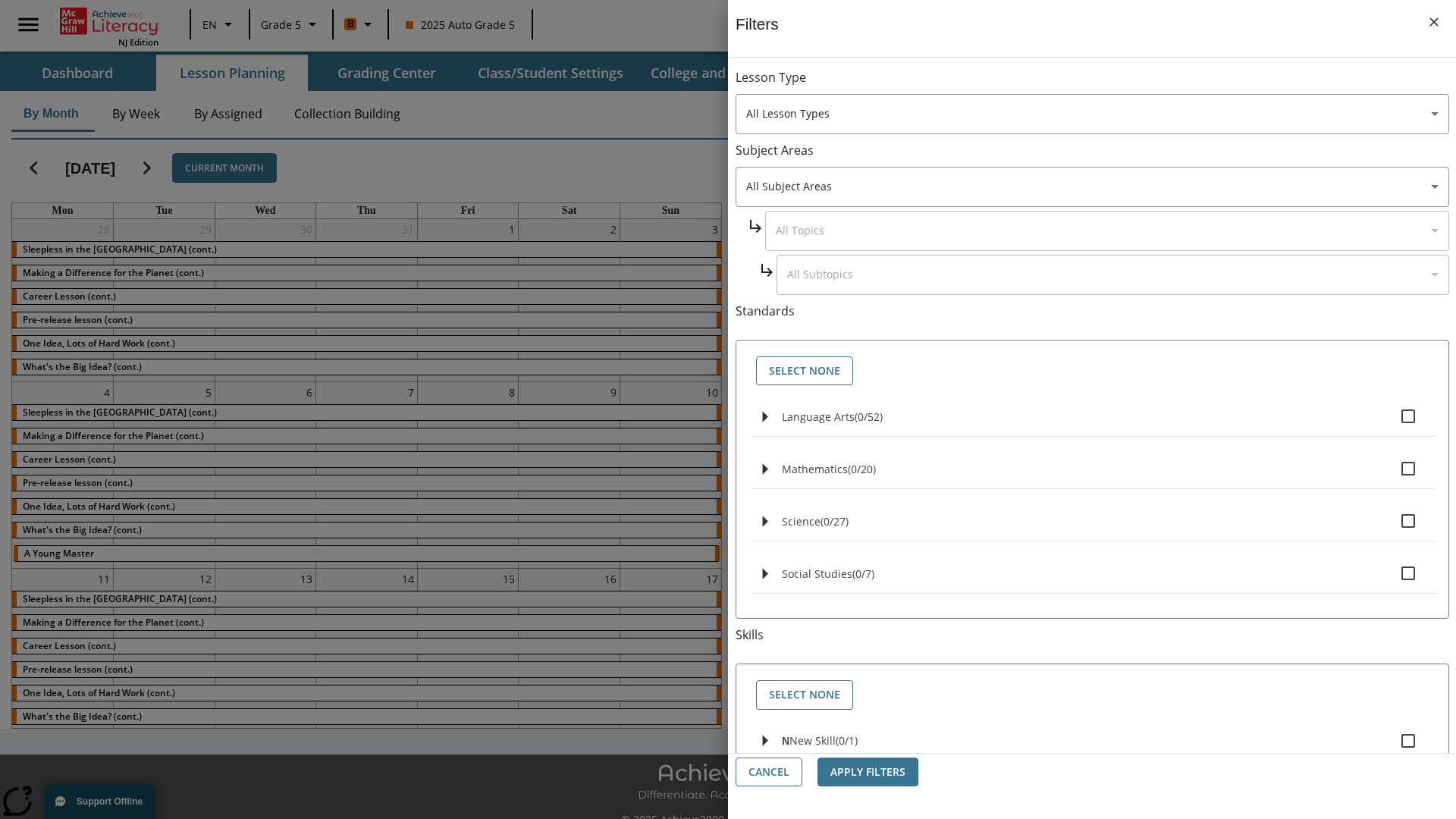
checkbox input "true"
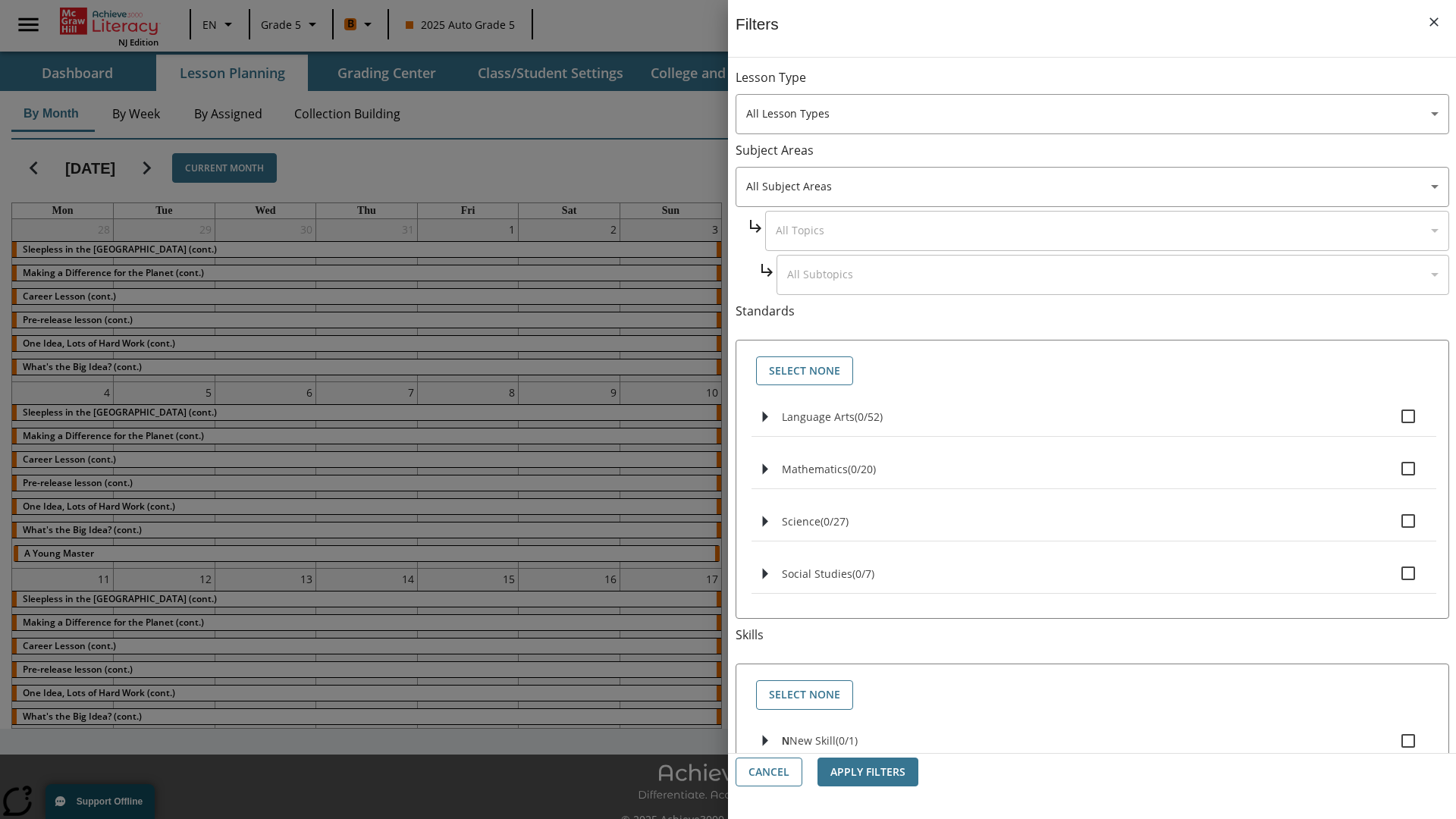
checkbox input "true"
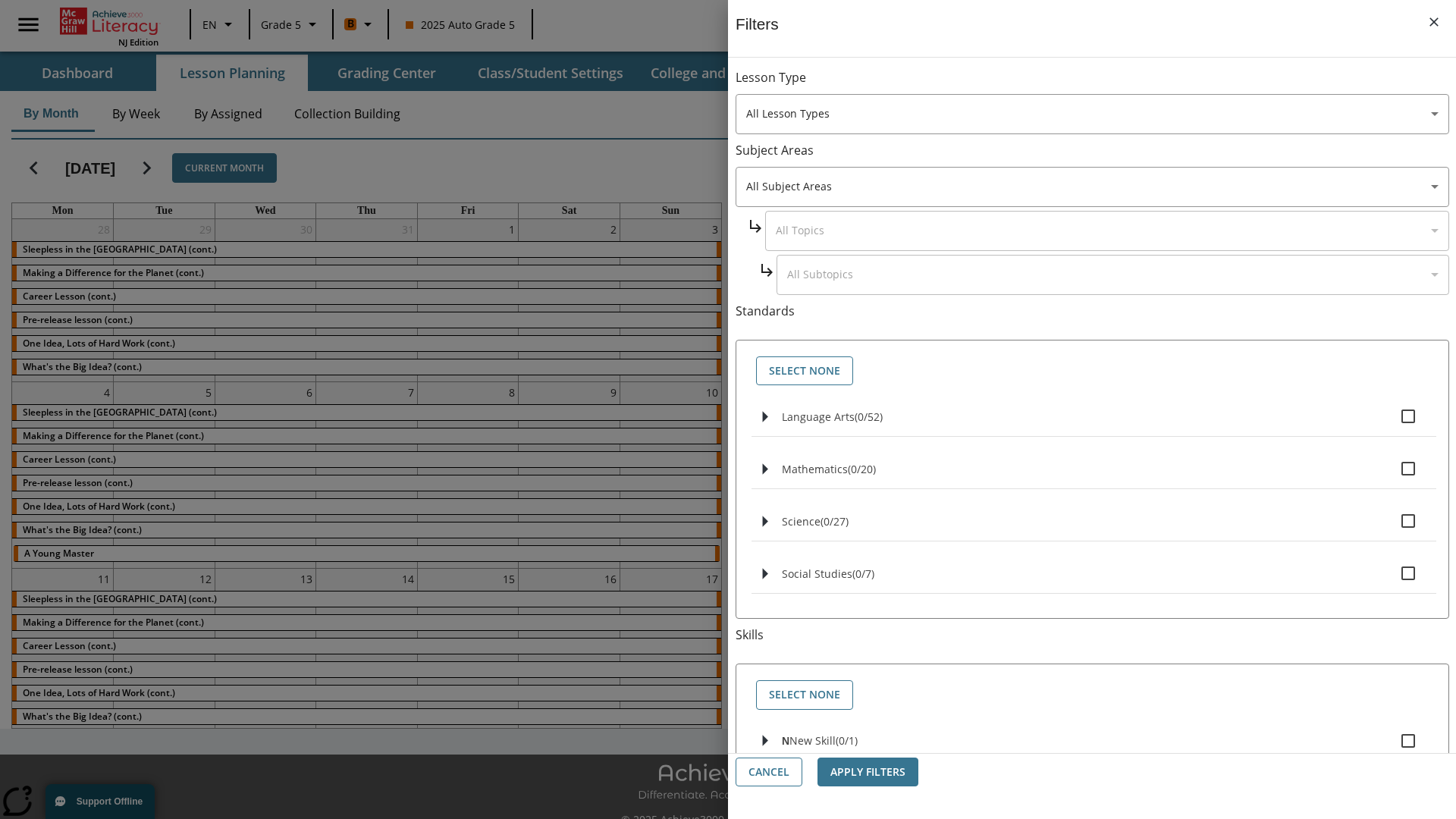
checkbox input "true"
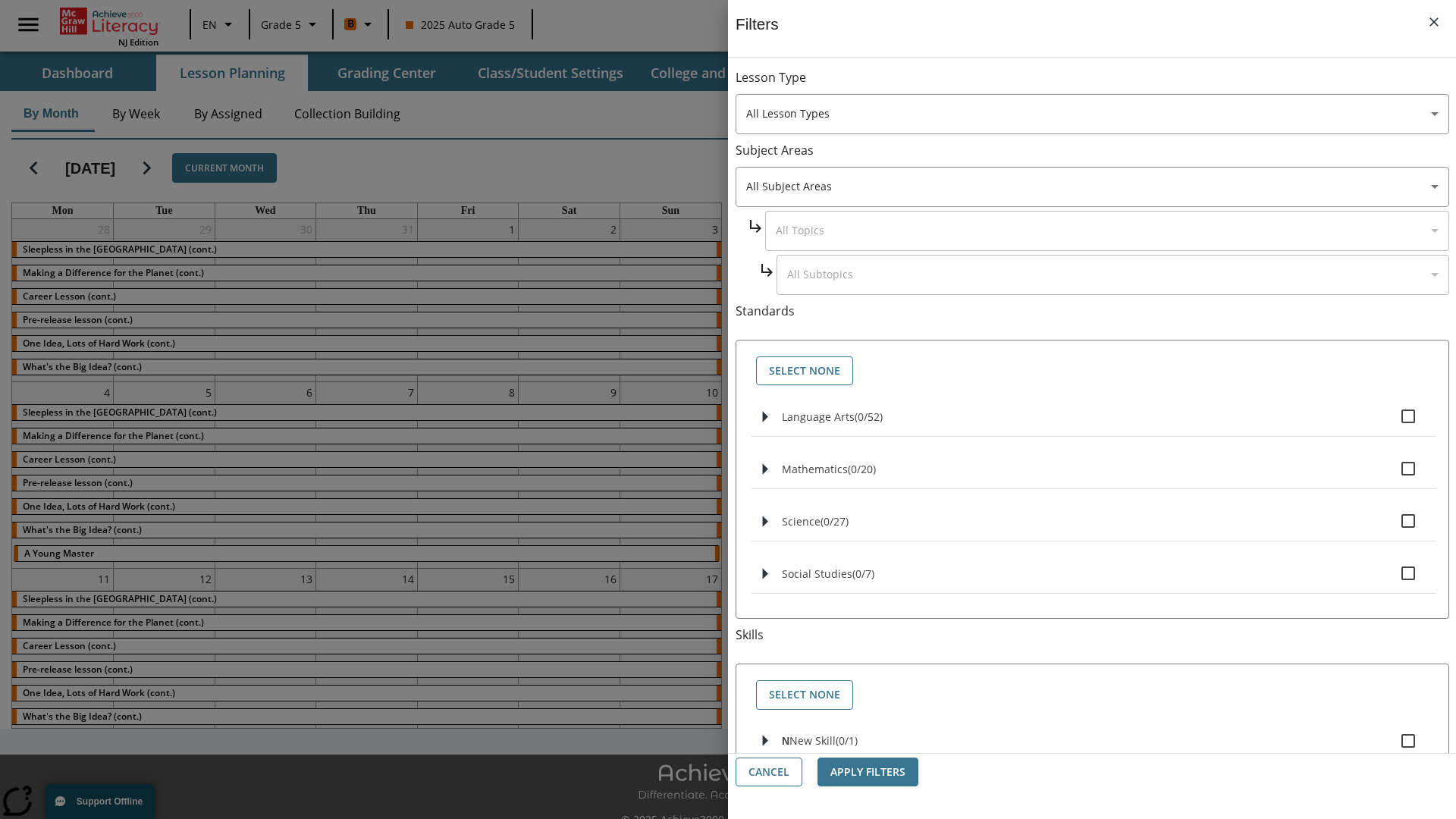
checkbox input "true"
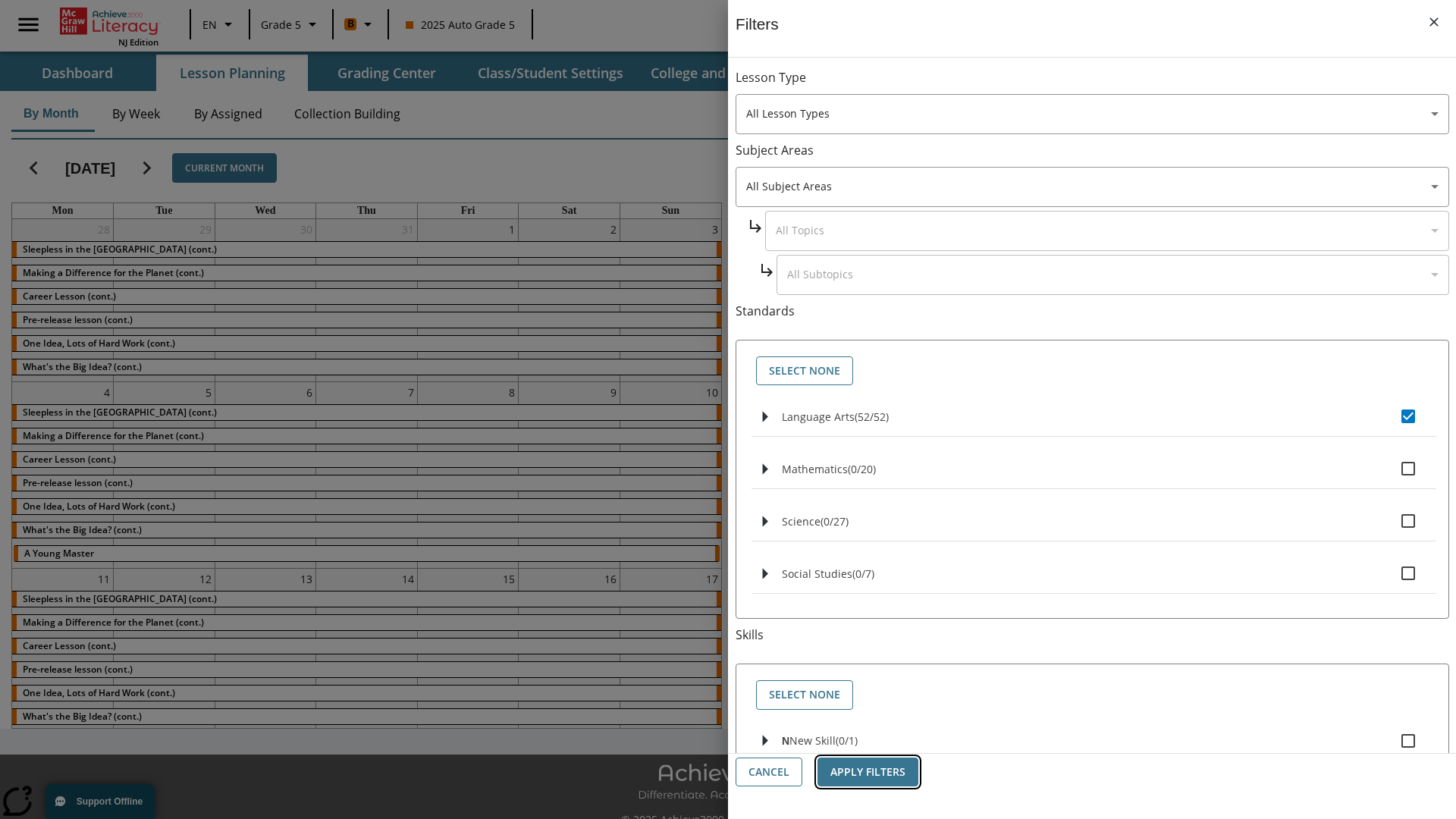
click at [867, 772] on button "Apply Filters" at bounding box center [868, 773] width 101 height 30
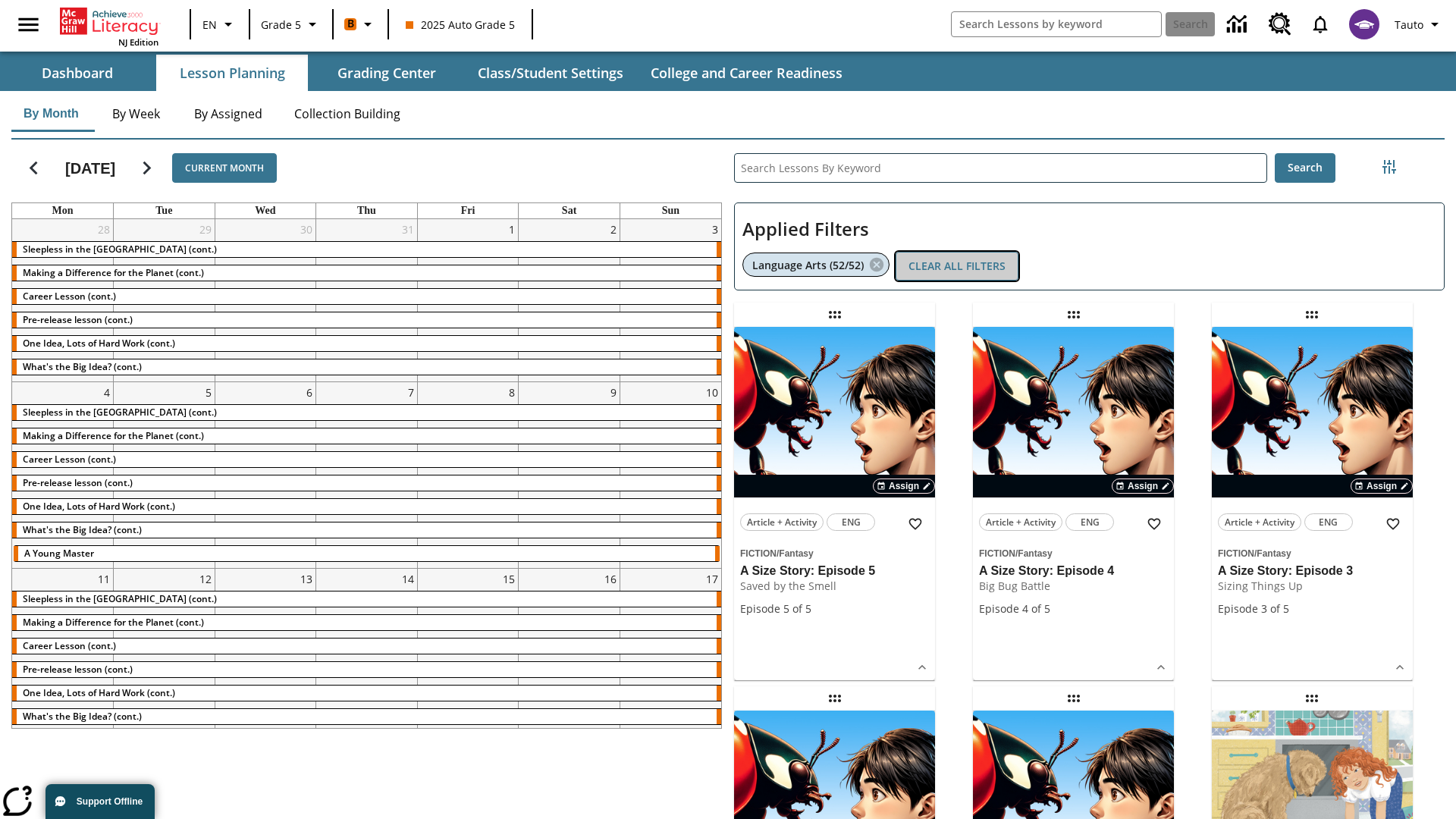
click at [957, 266] on button "Clear All Filters" at bounding box center [957, 266] width 123 height 30
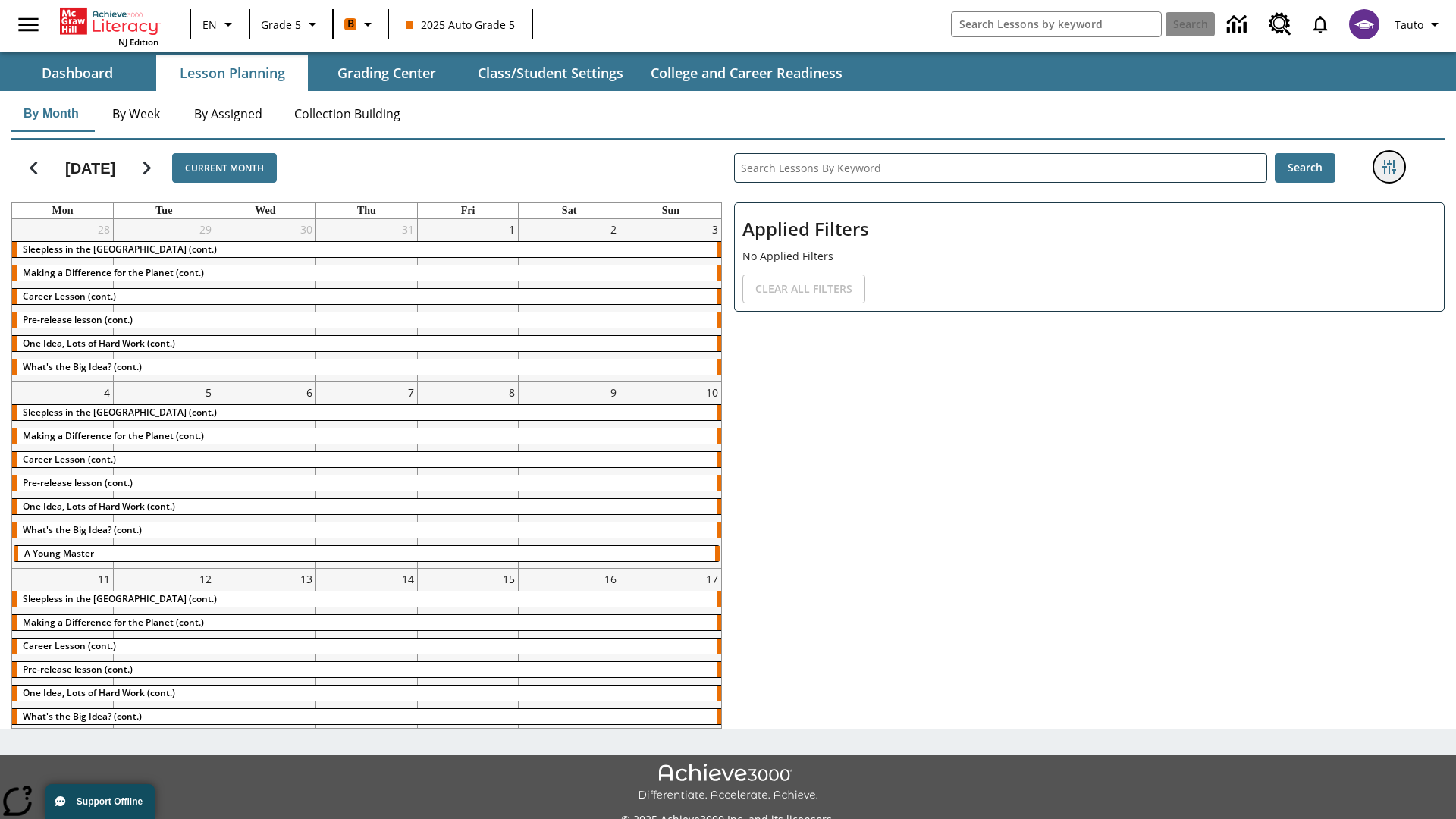
click at [1389, 167] on icon "Filters Side menu" at bounding box center [1390, 167] width 13 height 13
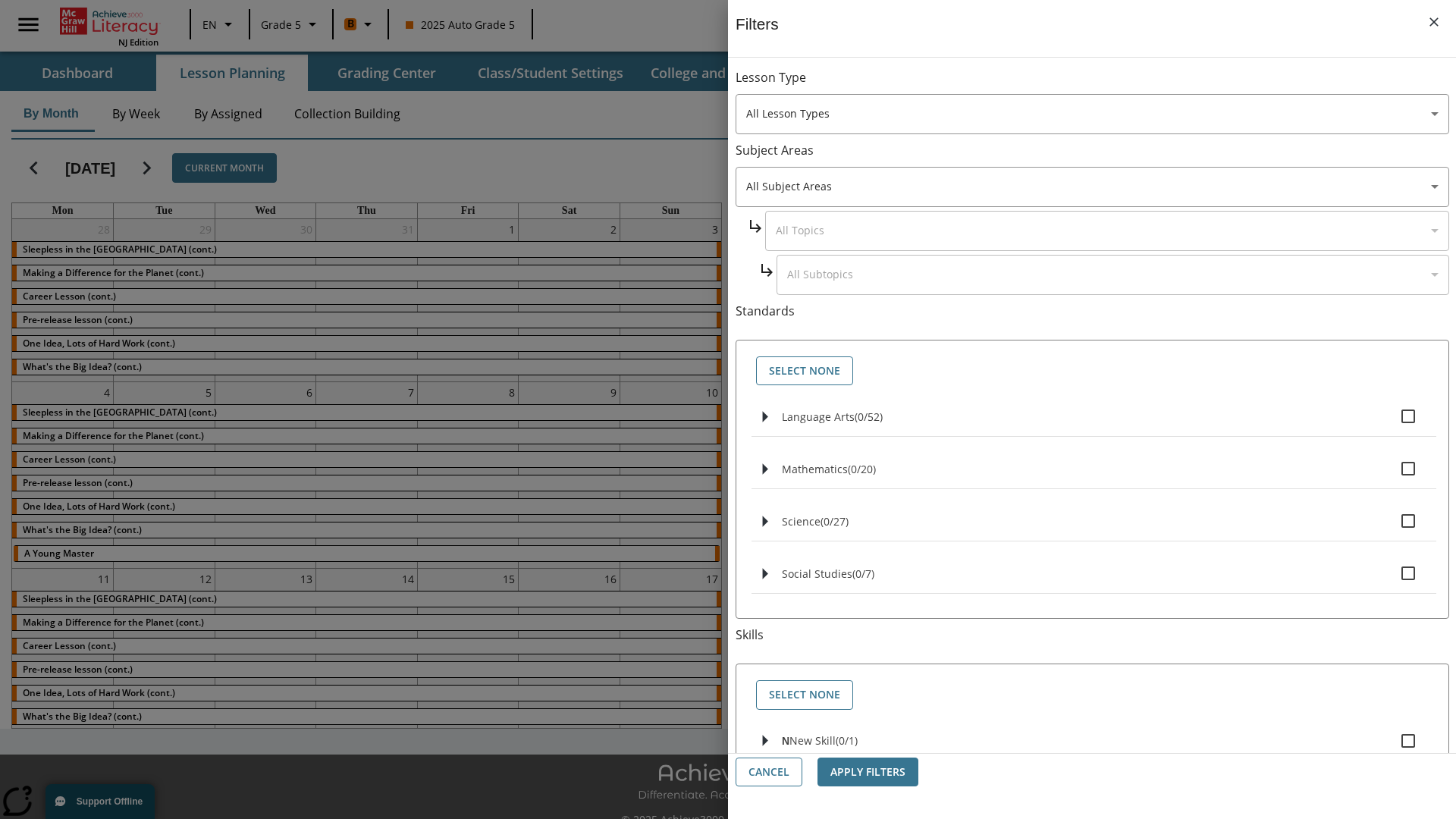
click at [1094, 733] on label "N New Skill ( 0 / 1 )" at bounding box center [1103, 741] width 642 height 32
click at [1393, 733] on input "N New Skill ( 0 / 1 )" at bounding box center [1409, 741] width 32 height 32
checkbox input "true"
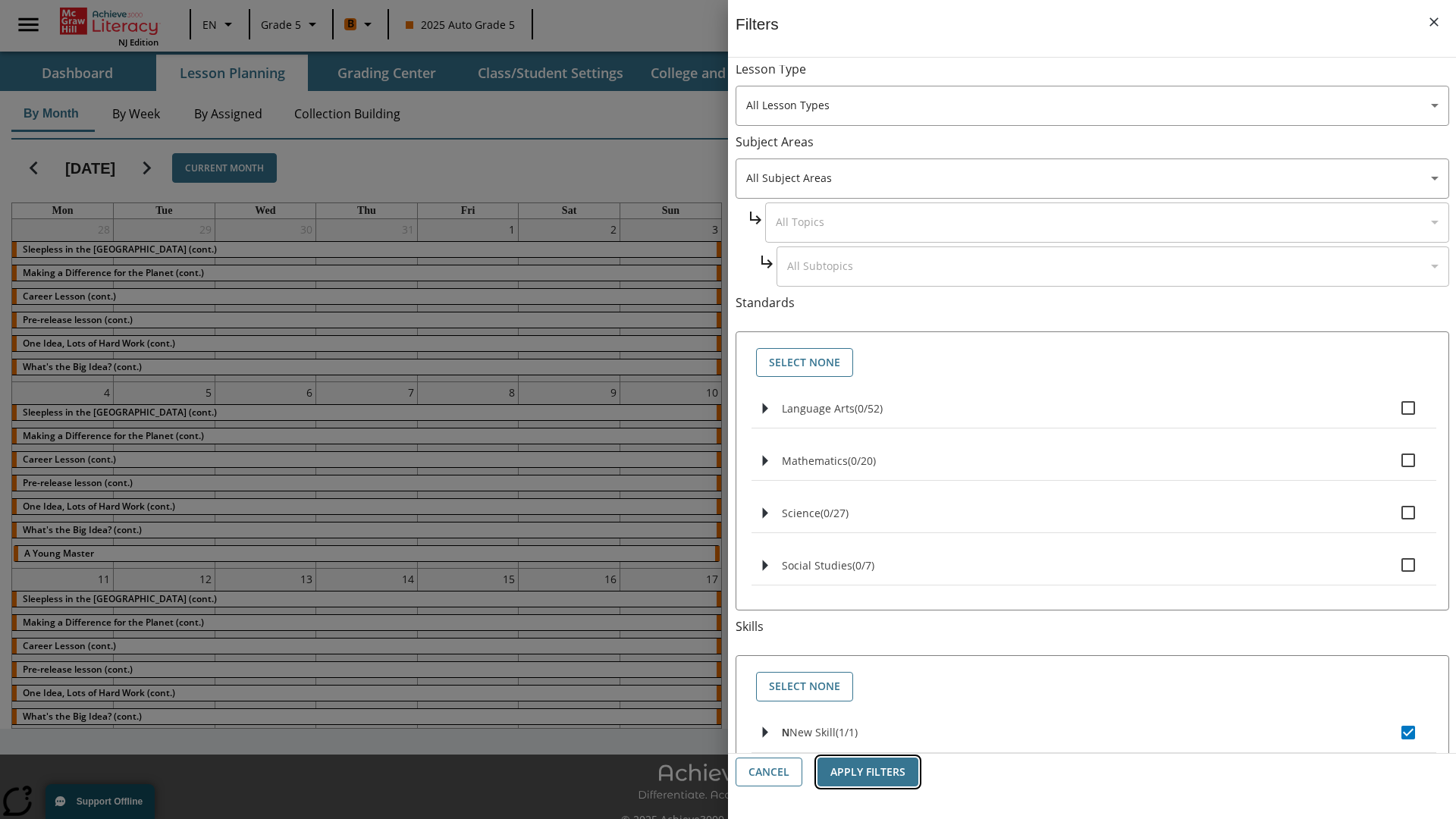
click at [867, 772] on button "Apply Filters" at bounding box center [868, 773] width 101 height 30
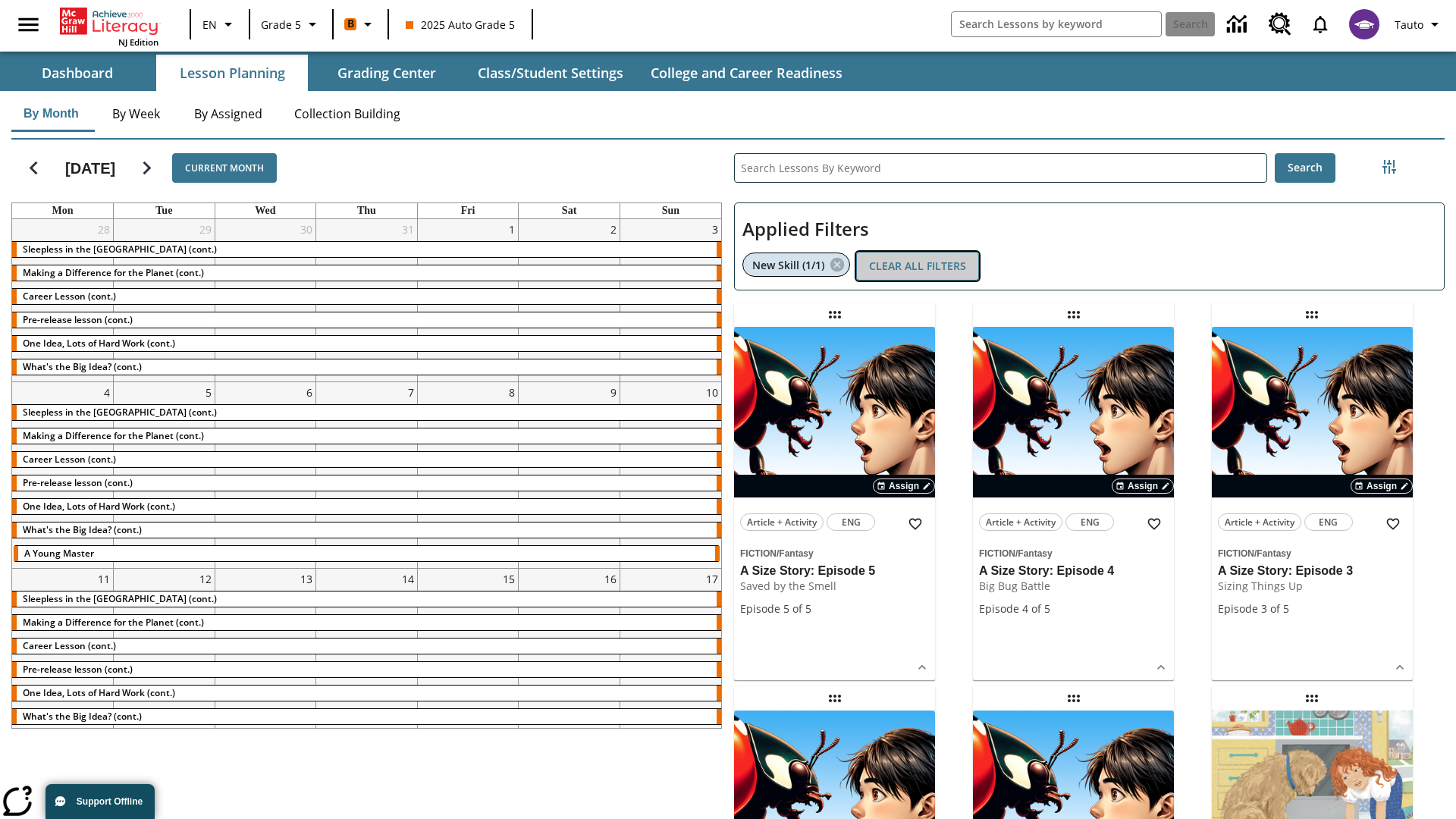
click at [918, 266] on button "Clear All Filters" at bounding box center [918, 266] width 123 height 30
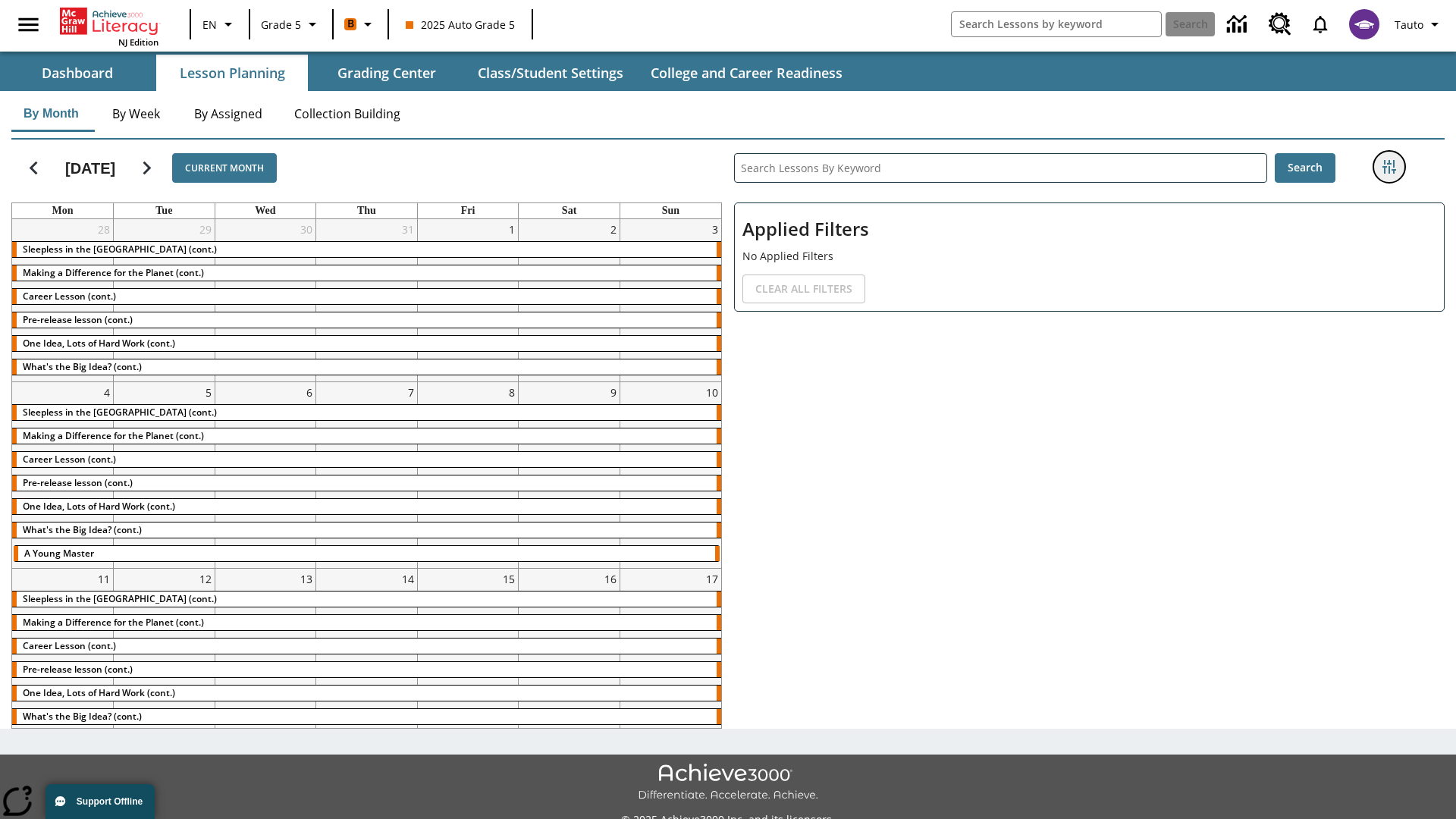
click at [1389, 167] on icon "Filters Side menu" at bounding box center [1390, 167] width 13 height 13
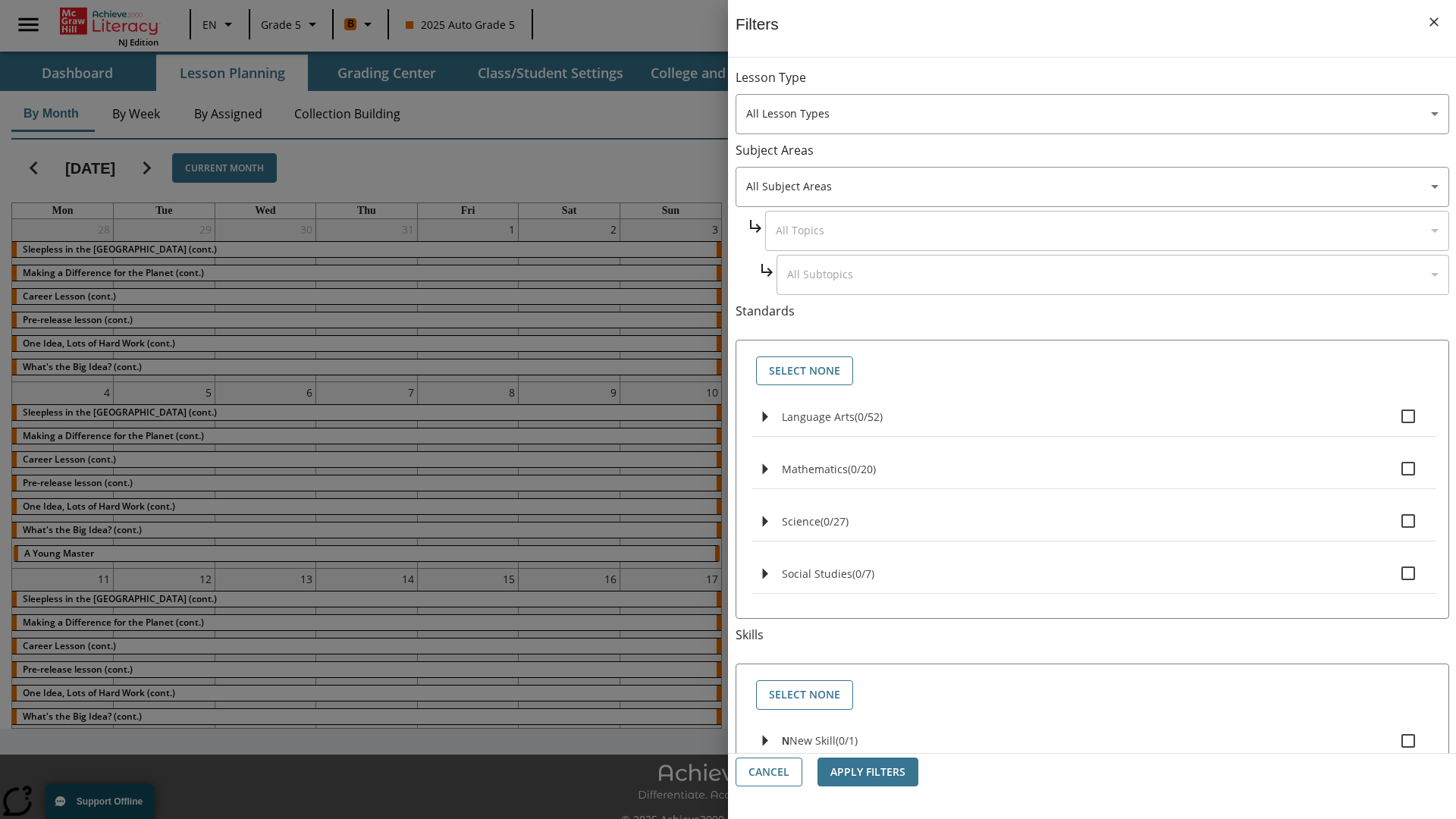
checkbox input "true"
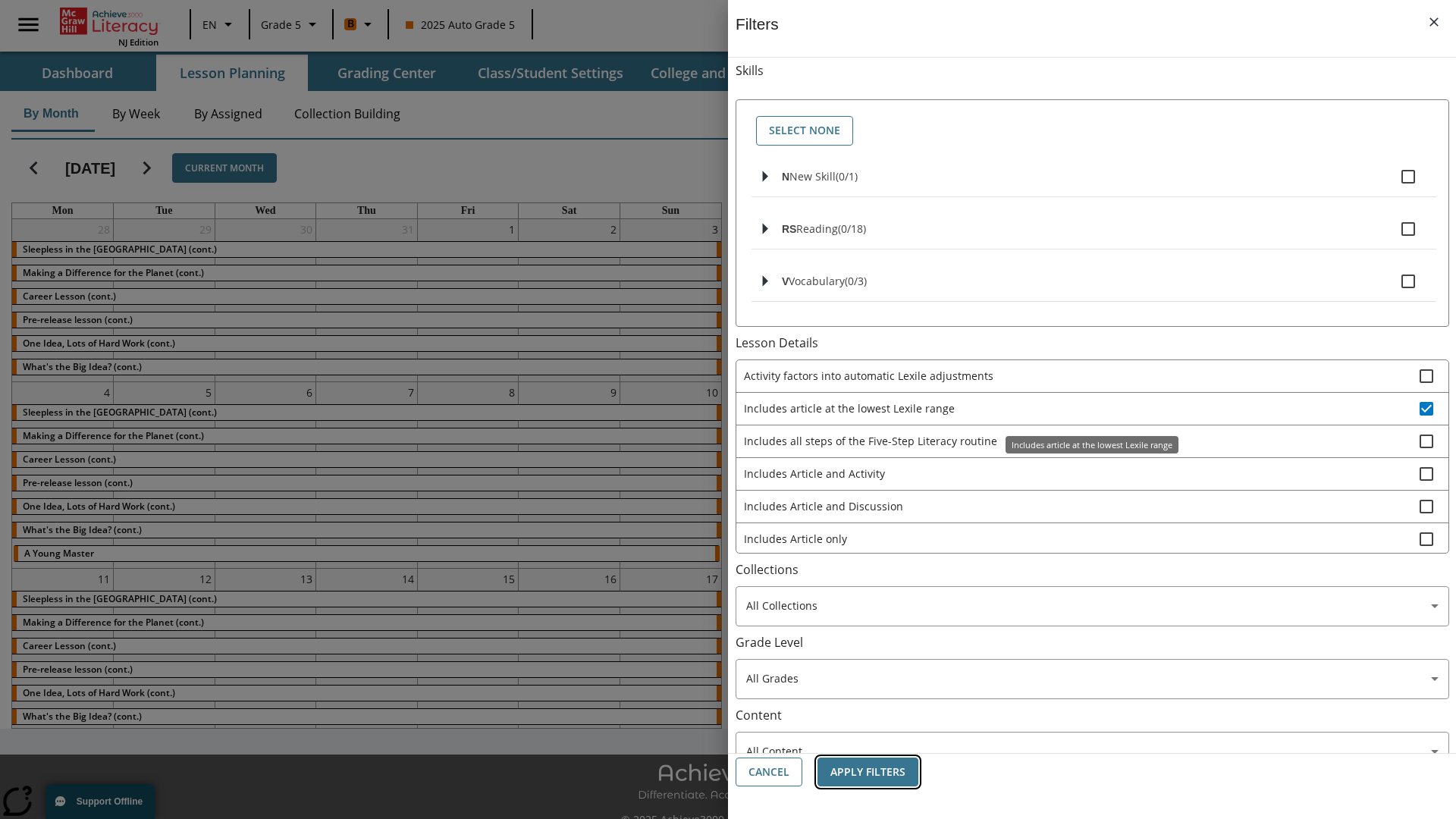
click at [867, 772] on button "Apply Filters" at bounding box center [868, 773] width 101 height 30
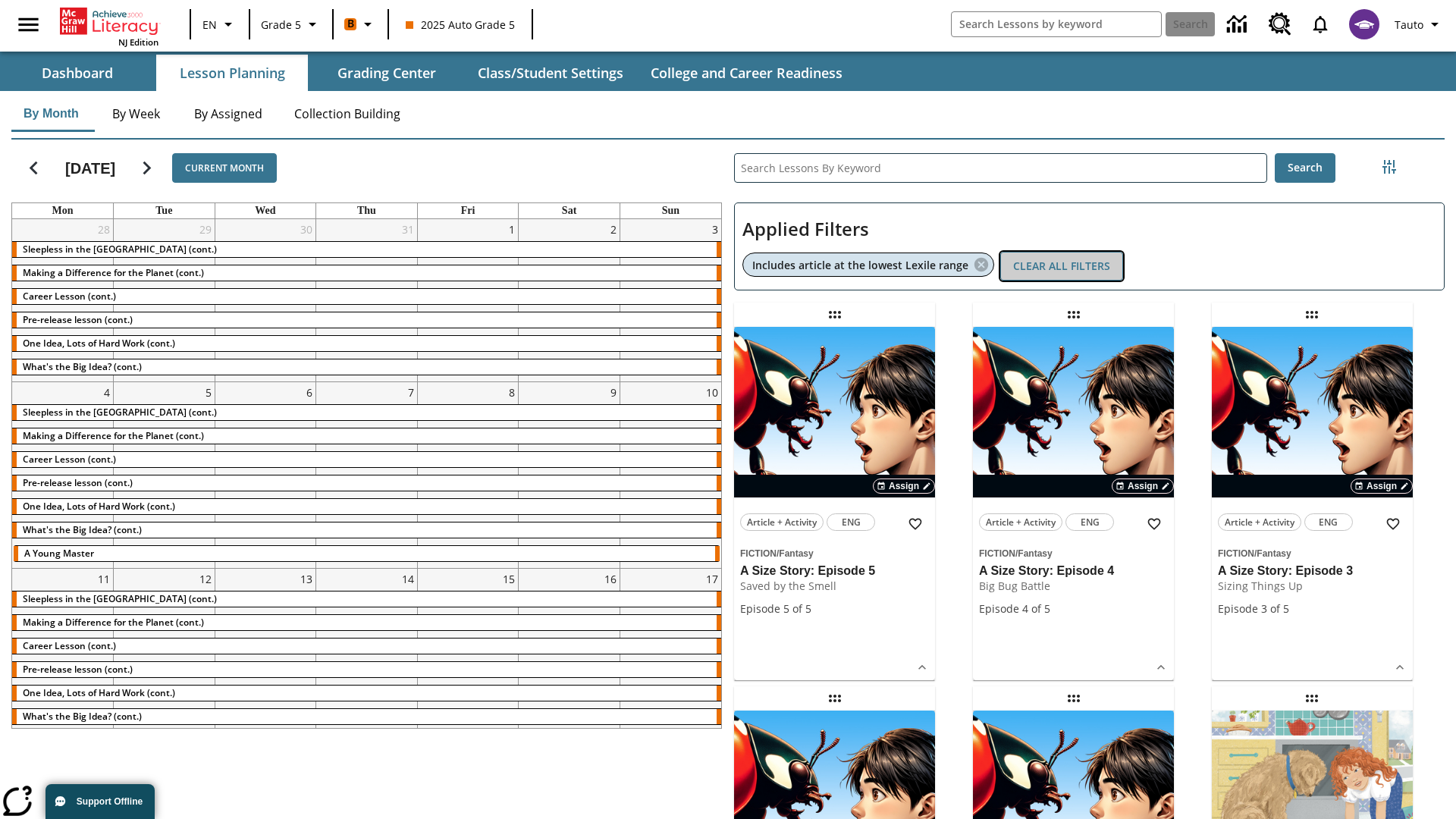
click at [1062, 266] on button "Clear All Filters" at bounding box center [1062, 266] width 123 height 30
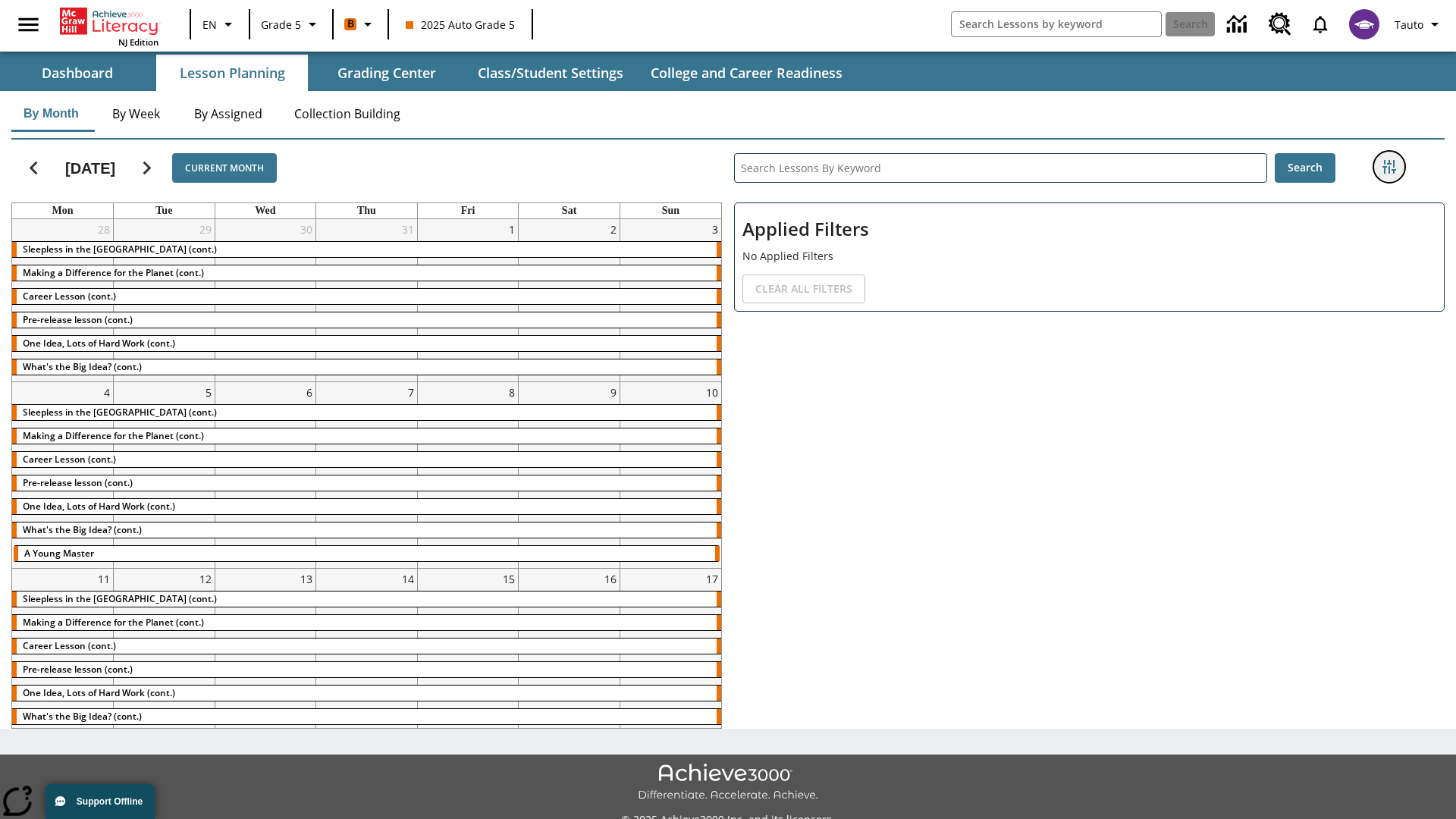
click at [1389, 167] on icon "Filters Side menu" at bounding box center [1390, 167] width 13 height 13
